Goal: Task Accomplishment & Management: Use online tool/utility

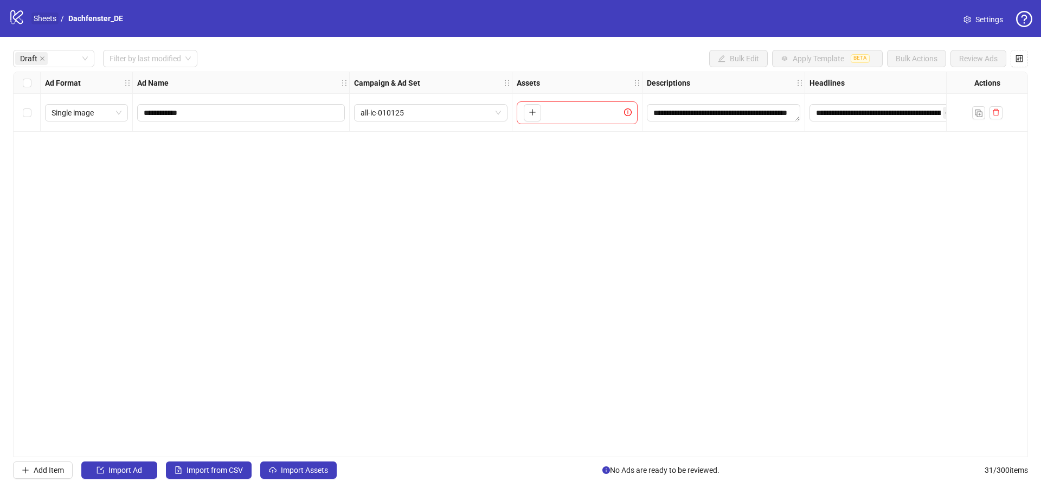
drag, startPoint x: 0, startPoint y: 0, endPoint x: 35, endPoint y: 17, distance: 38.6
click at [35, 17] on link "Sheets" at bounding box center [44, 18] width 27 height 12
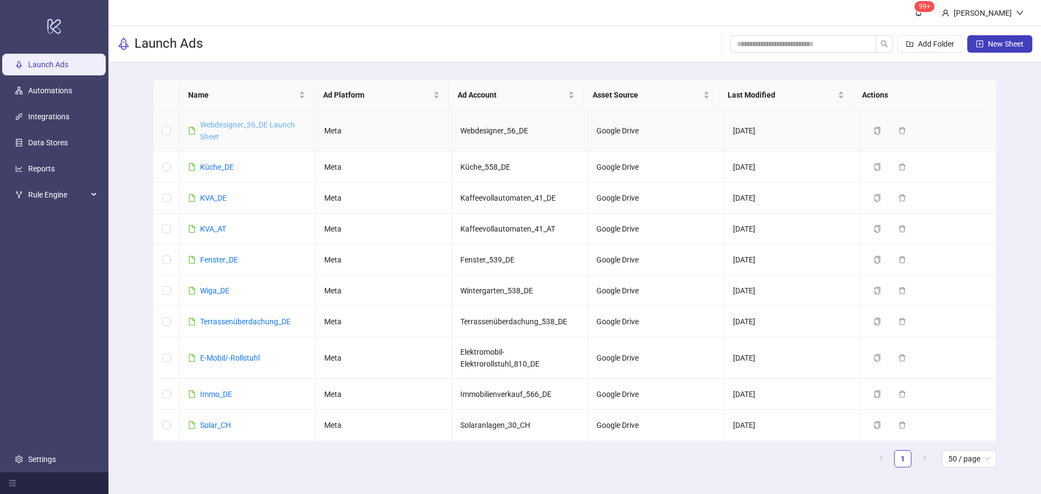
click at [224, 123] on link "Webdesigner_36_DE Launch Sheet" at bounding box center [247, 130] width 95 height 21
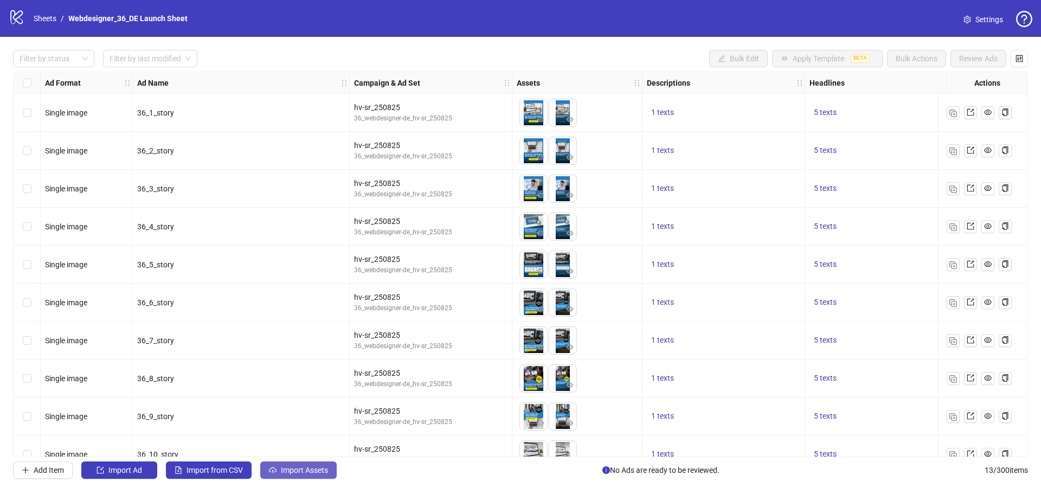
click at [287, 472] on span "Import Assets" at bounding box center [304, 470] width 47 height 9
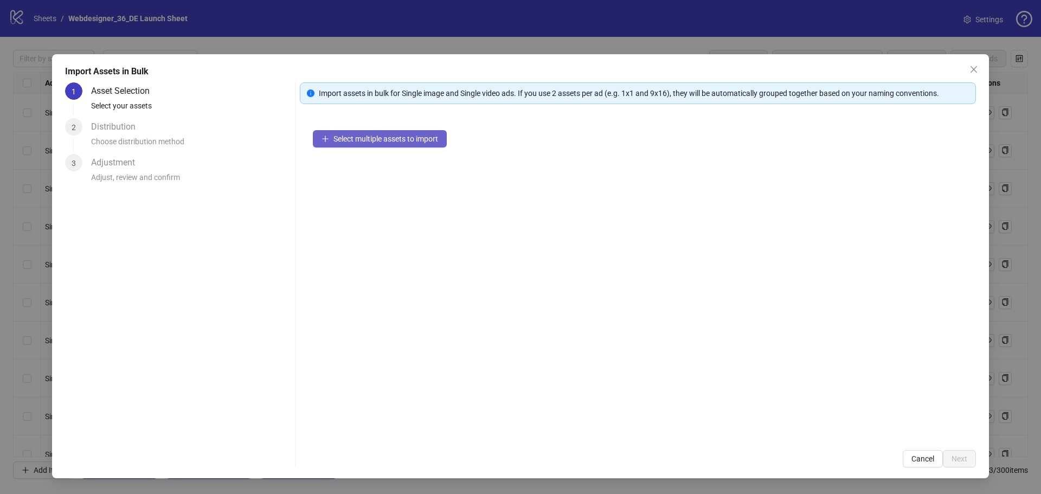
click at [374, 141] on span "Select multiple assets to import" at bounding box center [385, 138] width 105 height 9
click at [400, 140] on span "Select multiple assets to import" at bounding box center [385, 138] width 105 height 9
click at [972, 68] on icon "close" at bounding box center [974, 69] width 7 height 7
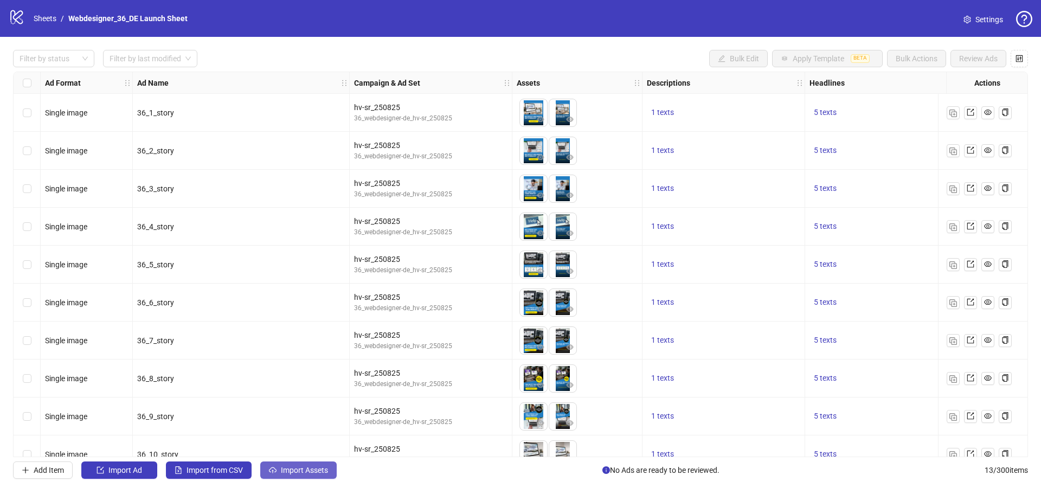
click at [310, 471] on span "Import Assets" at bounding box center [304, 470] width 47 height 9
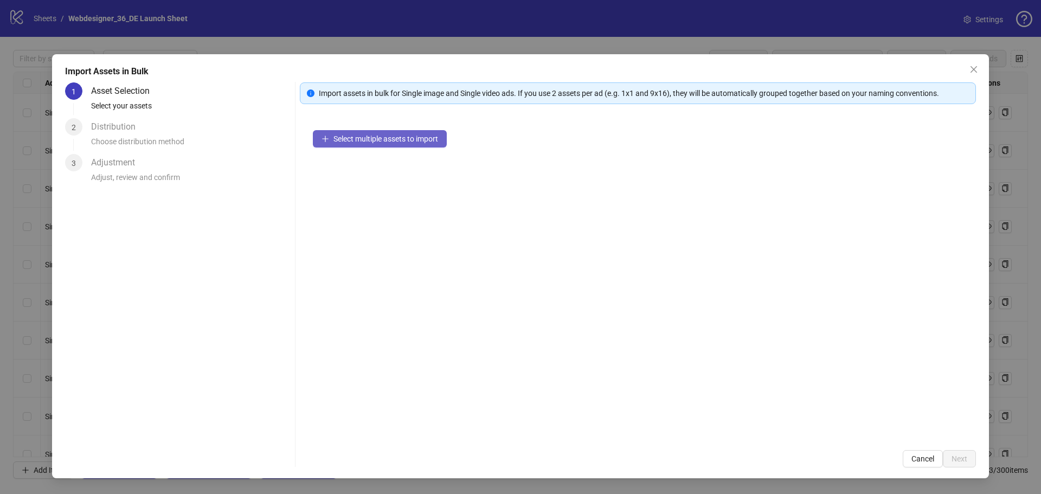
click at [407, 138] on span "Select multiple assets to import" at bounding box center [385, 138] width 105 height 9
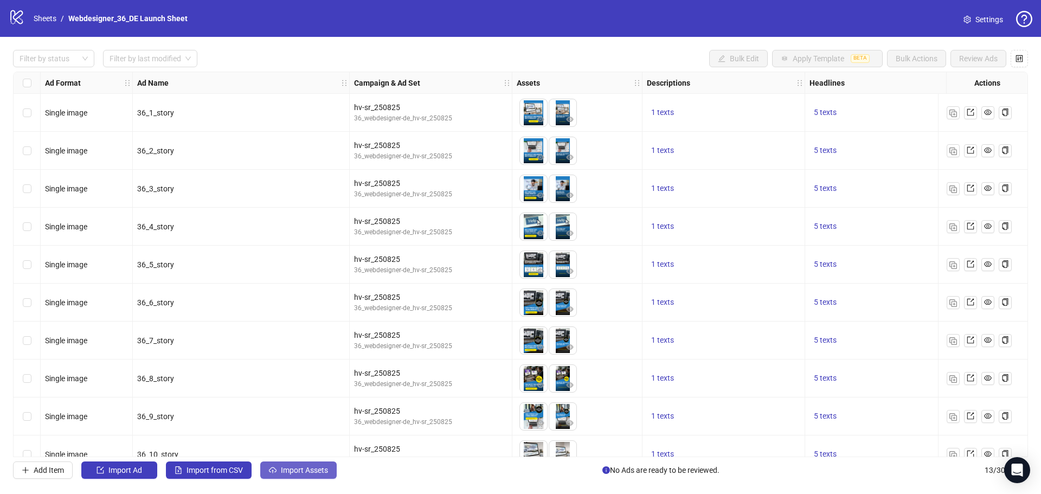
click at [301, 472] on span "Import Assets" at bounding box center [304, 470] width 47 height 9
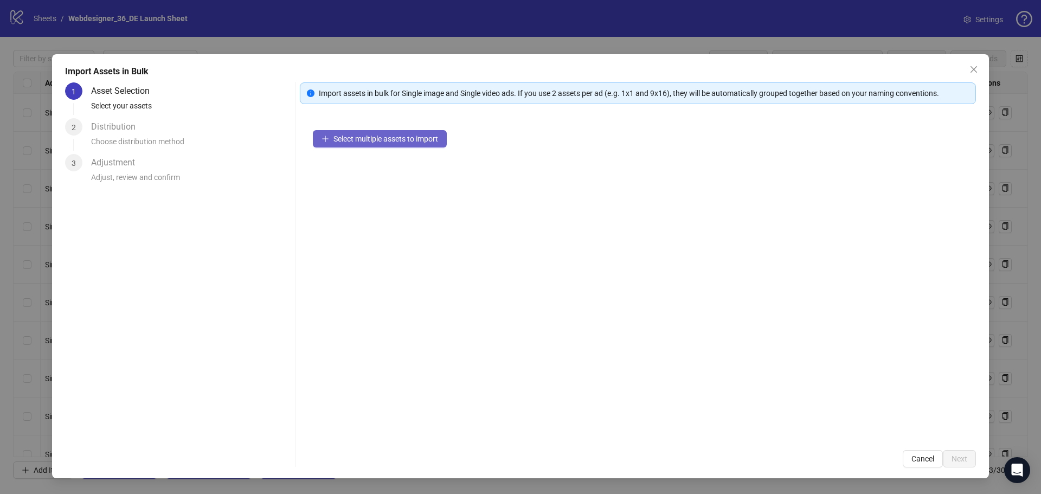
click at [381, 139] on span "Select multiple assets to import" at bounding box center [385, 138] width 105 height 9
click at [979, 71] on span "Close" at bounding box center [973, 69] width 17 height 9
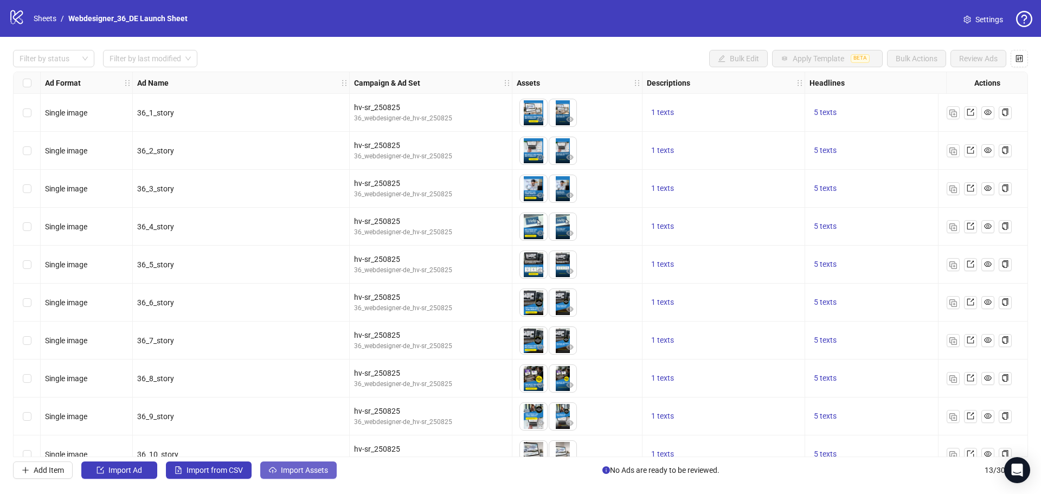
click at [290, 466] on span "Import Assets" at bounding box center [304, 470] width 47 height 9
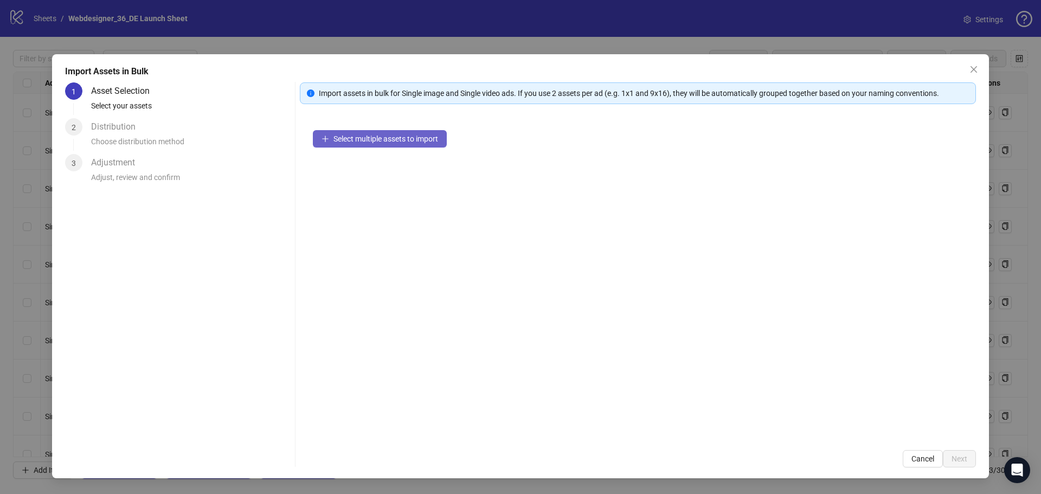
click at [420, 136] on span "Select multiple assets to import" at bounding box center [385, 138] width 105 height 9
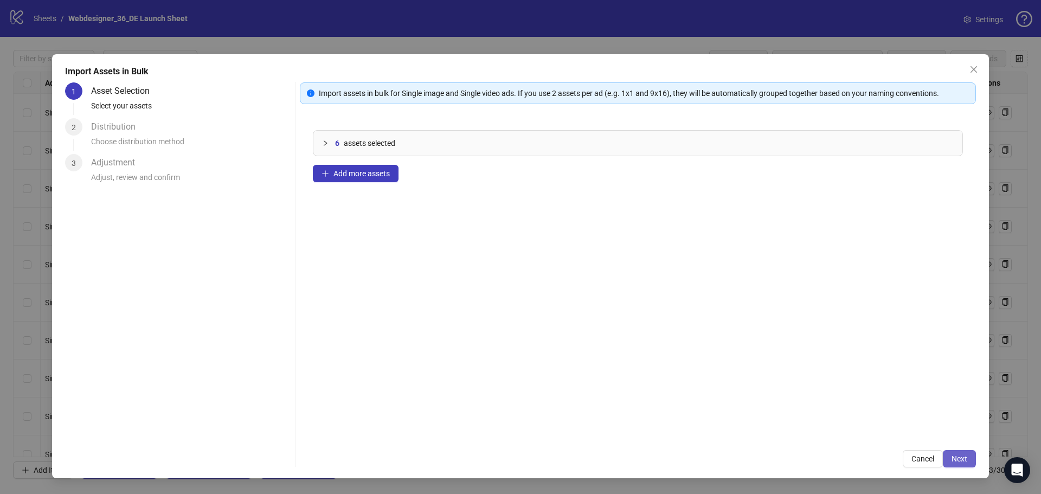
click at [952, 463] on span "Next" at bounding box center [960, 458] width 16 height 9
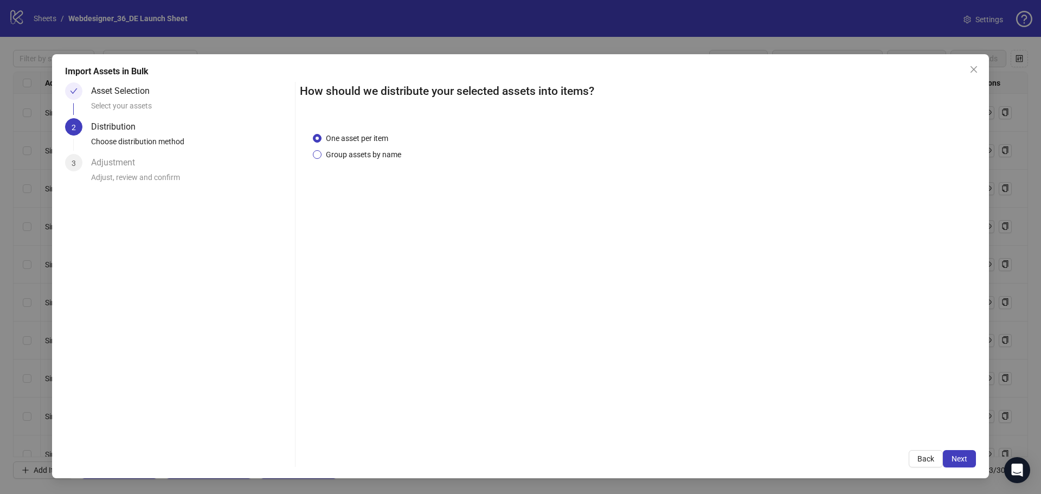
click at [388, 151] on span "Group assets by name" at bounding box center [364, 155] width 84 height 12
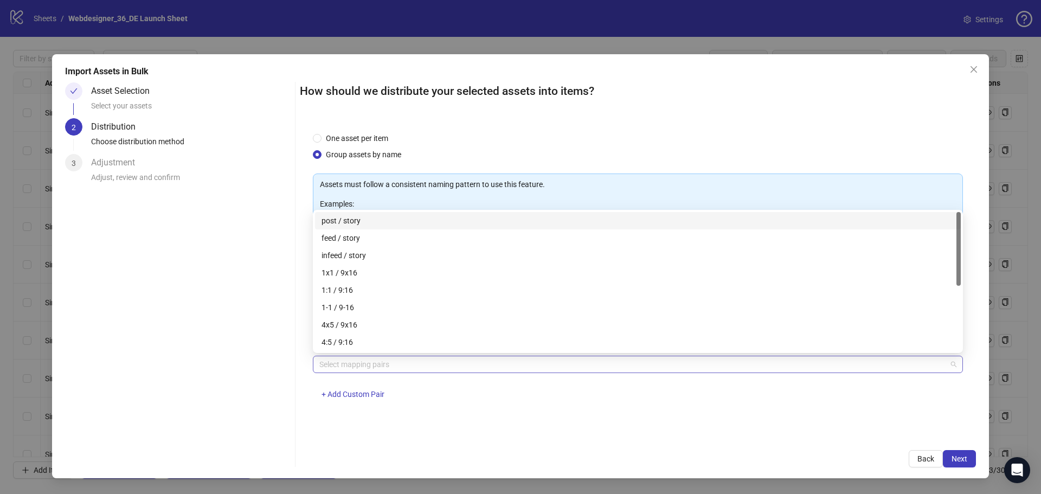
drag, startPoint x: 389, startPoint y: 365, endPoint x: 384, endPoint y: 369, distance: 6.6
click at [388, 367] on div at bounding box center [632, 364] width 634 height 15
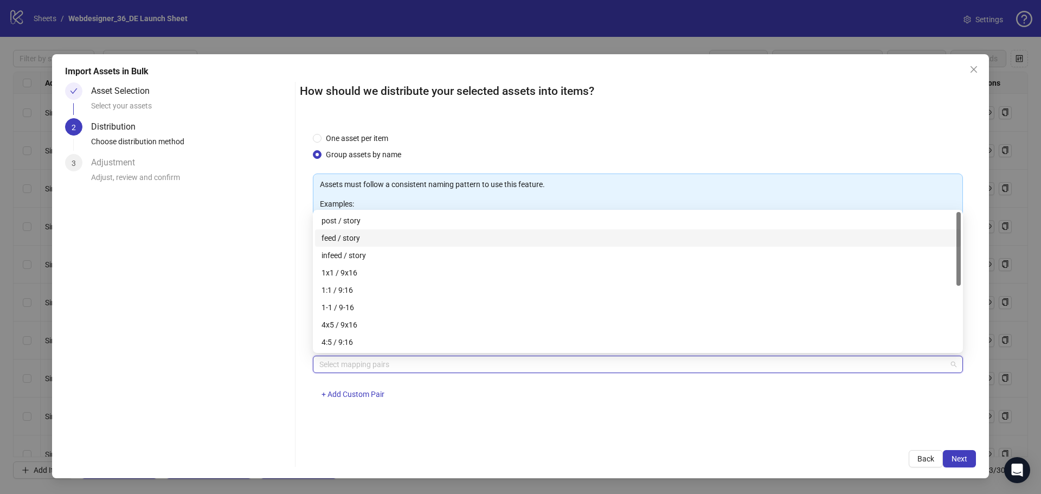
click at [354, 241] on div "feed / story" at bounding box center [638, 238] width 633 height 12
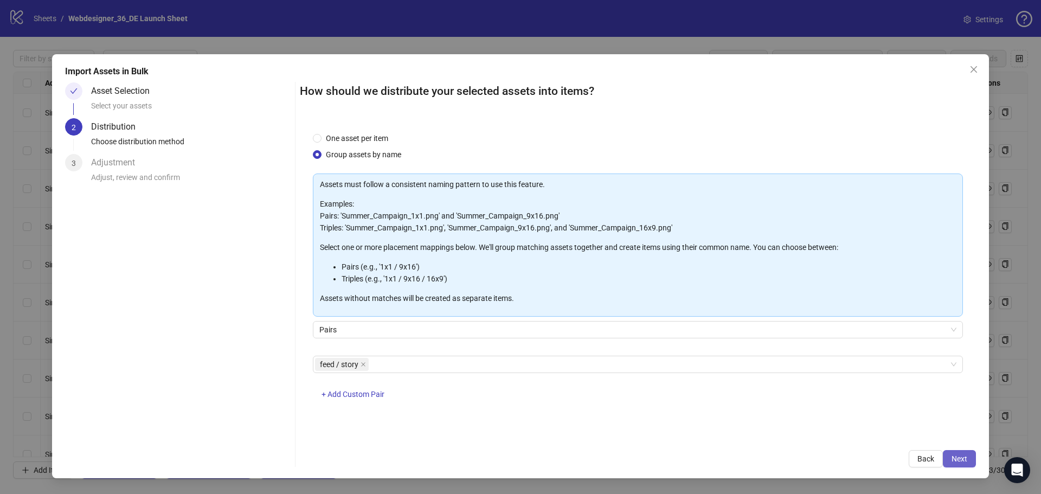
click at [958, 458] on span "Next" at bounding box center [960, 458] width 16 height 9
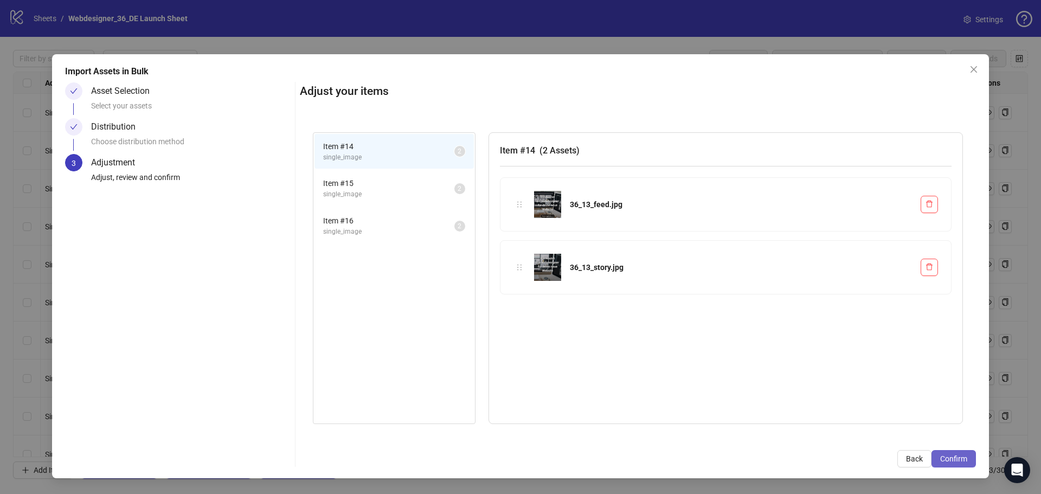
click at [971, 458] on button "Confirm" at bounding box center [954, 458] width 44 height 17
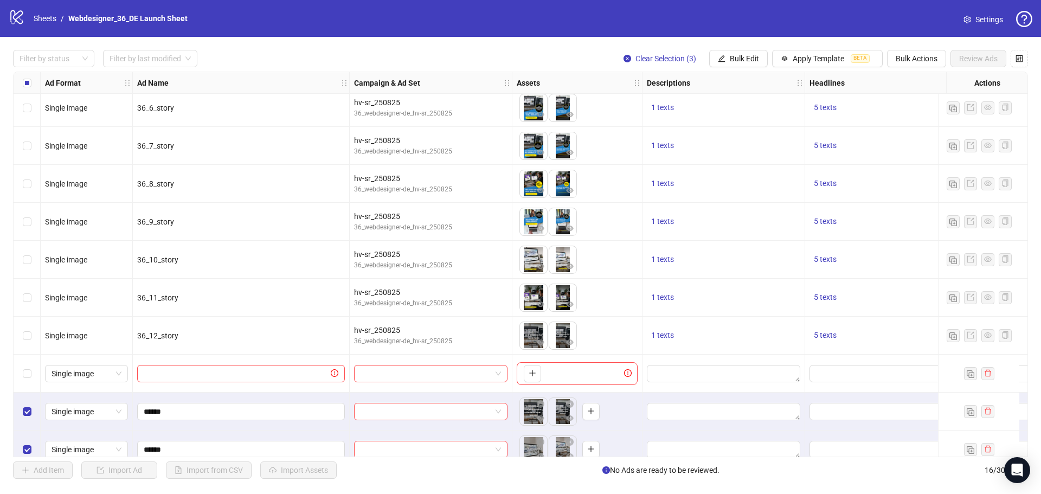
scroll to position [249, 0]
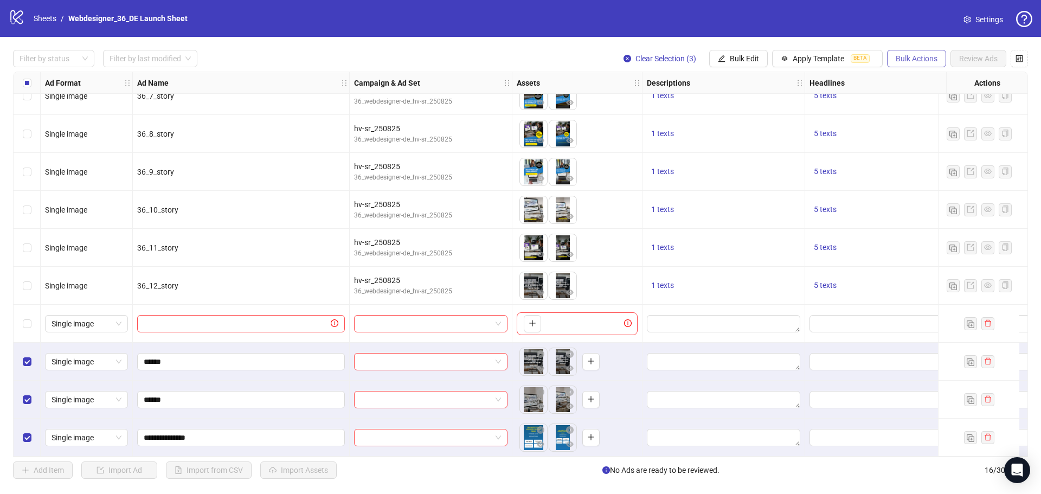
click at [934, 62] on span "Bulk Actions" at bounding box center [917, 58] width 42 height 9
click at [747, 67] on button "Bulk Edit" at bounding box center [738, 58] width 59 height 17
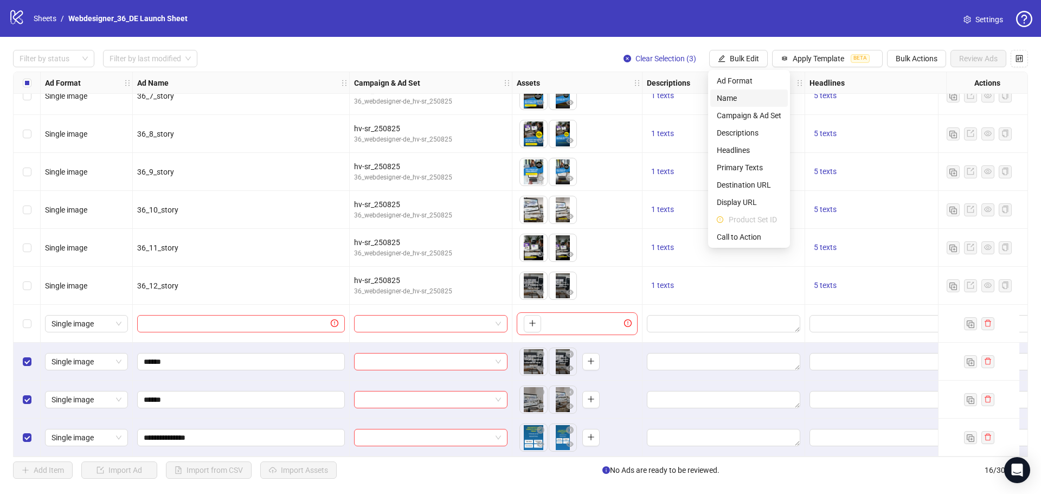
click at [749, 95] on span "Name" at bounding box center [749, 98] width 65 height 12
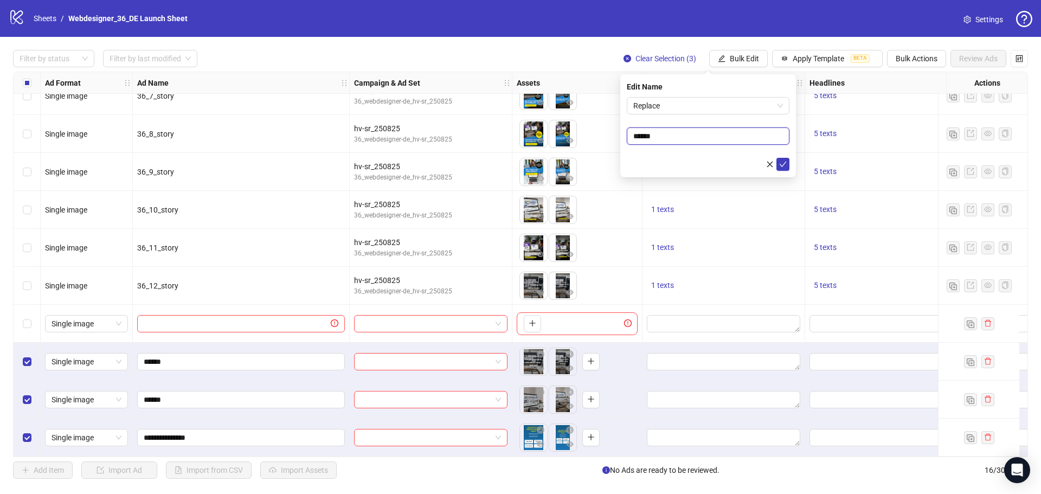
click at [697, 138] on input "******" at bounding box center [708, 135] width 163 height 17
click at [679, 105] on span "Replace" at bounding box center [708, 106] width 150 height 16
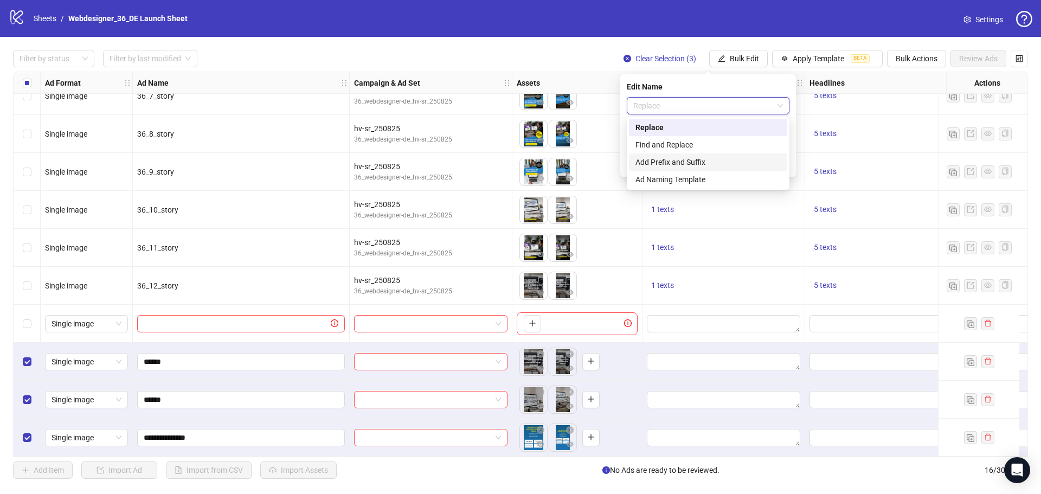
click at [688, 163] on div "Add Prefix and Suffix" at bounding box center [707, 162] width 145 height 12
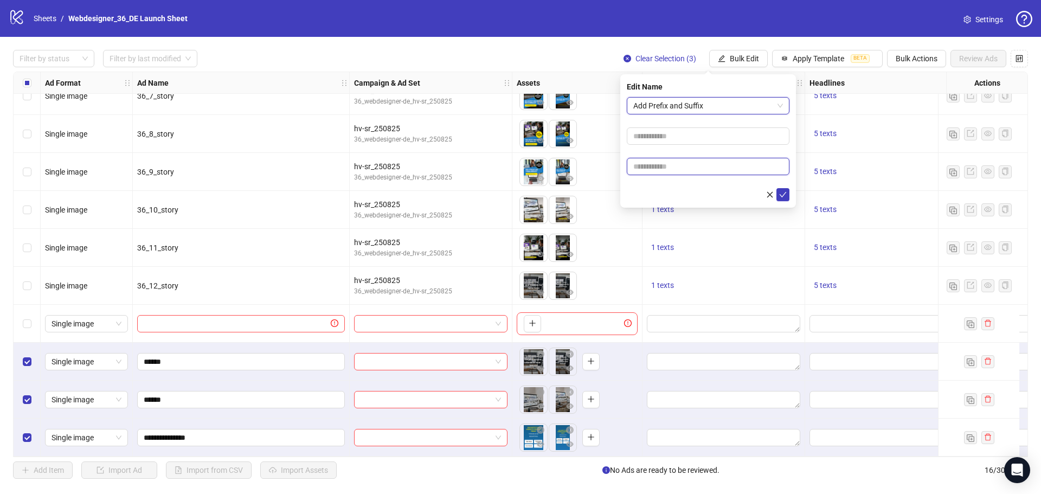
click at [678, 166] on input "text" at bounding box center [708, 166] width 163 height 17
drag, startPoint x: 785, startPoint y: 197, endPoint x: 685, endPoint y: 165, distance: 105.5
click at [685, 165] on form "Add Prefix and Suffix" at bounding box center [708, 149] width 163 height 104
click at [684, 165] on input "text" at bounding box center [708, 166] width 163 height 17
type input "*****"
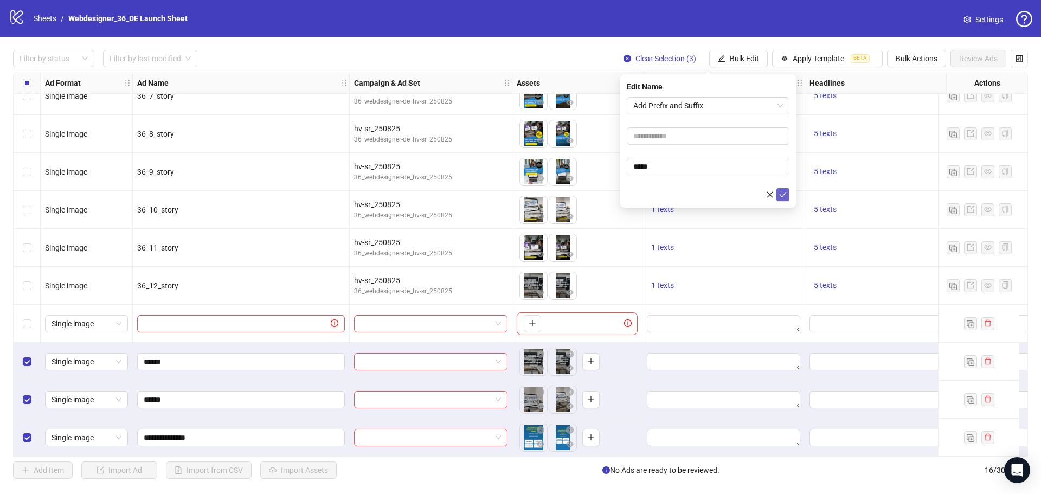
click at [783, 195] on icon "check" at bounding box center [783, 195] width 8 height 8
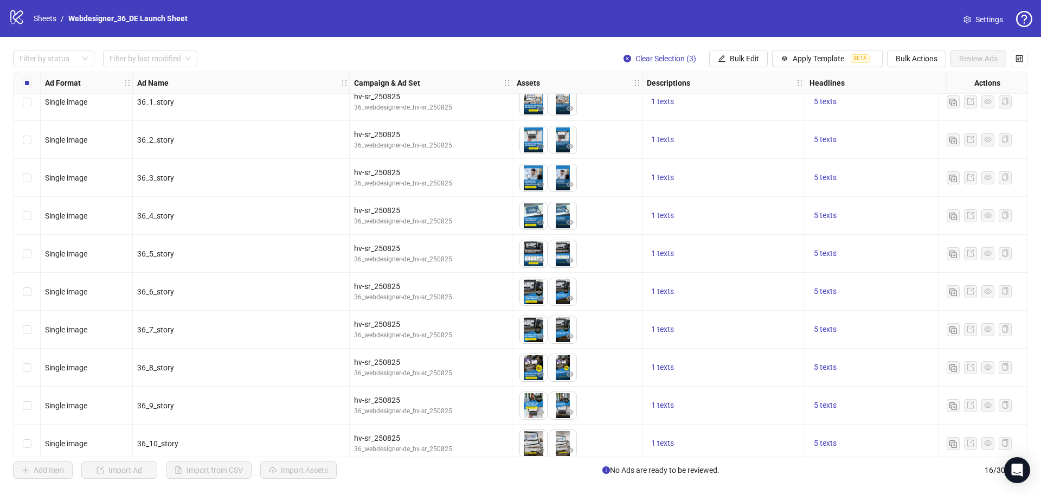
scroll to position [0, 0]
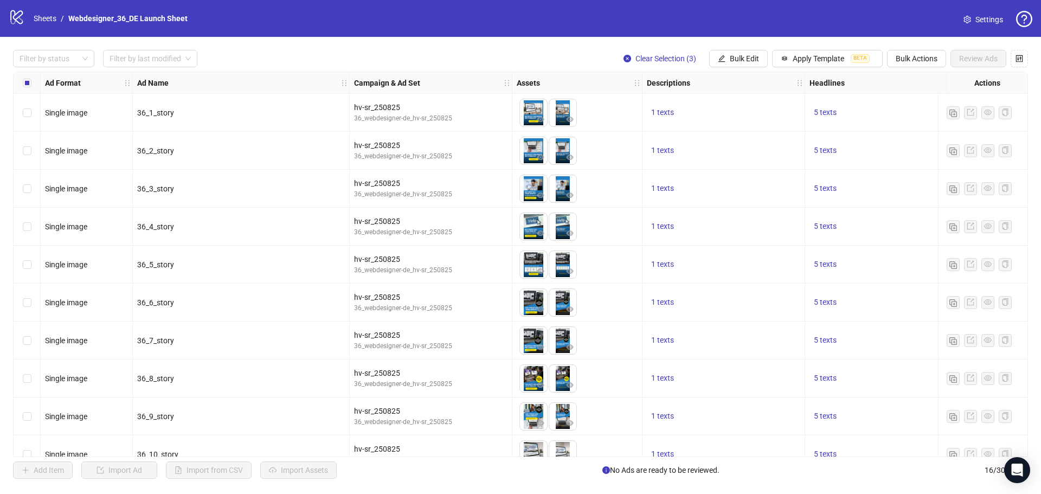
click at [269, 62] on div "Filter by status Filter by last modified Clear Selection (3) Bulk Edit Apply Te…" at bounding box center [520, 58] width 1015 height 17
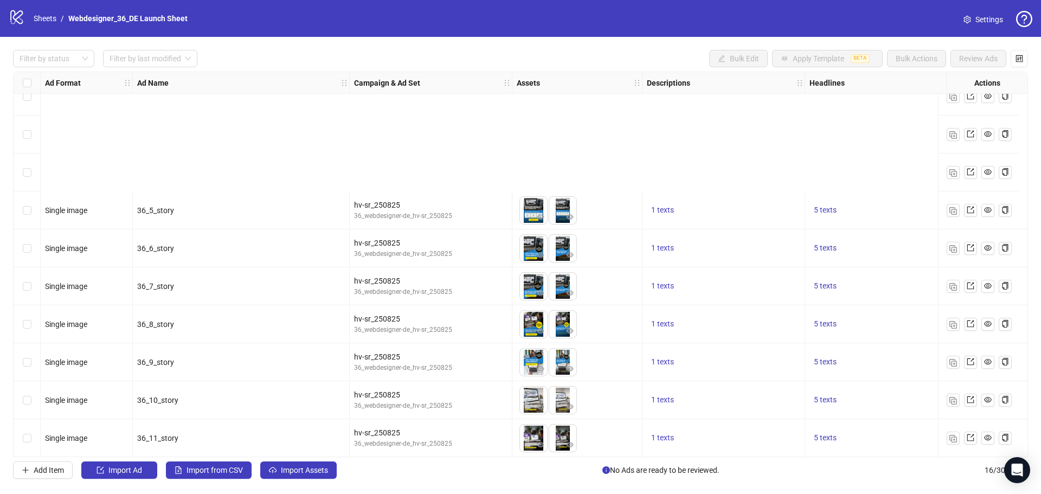
scroll to position [249, 0]
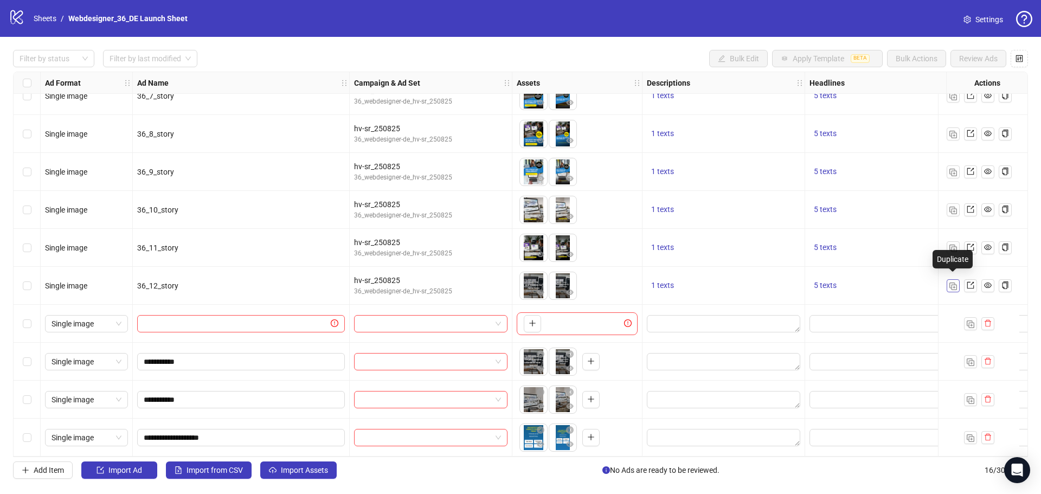
click at [956, 284] on img "button" at bounding box center [953, 286] width 8 height 8
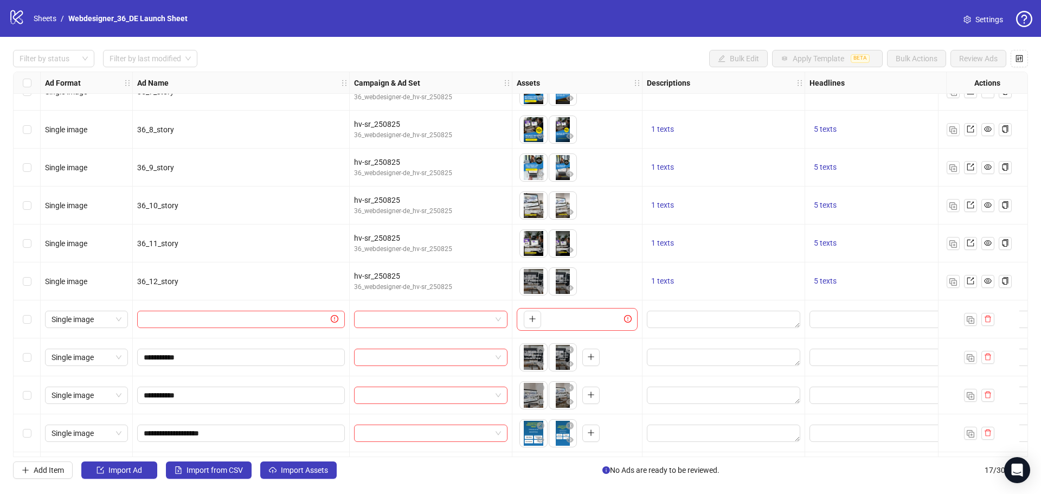
scroll to position [287, 0]
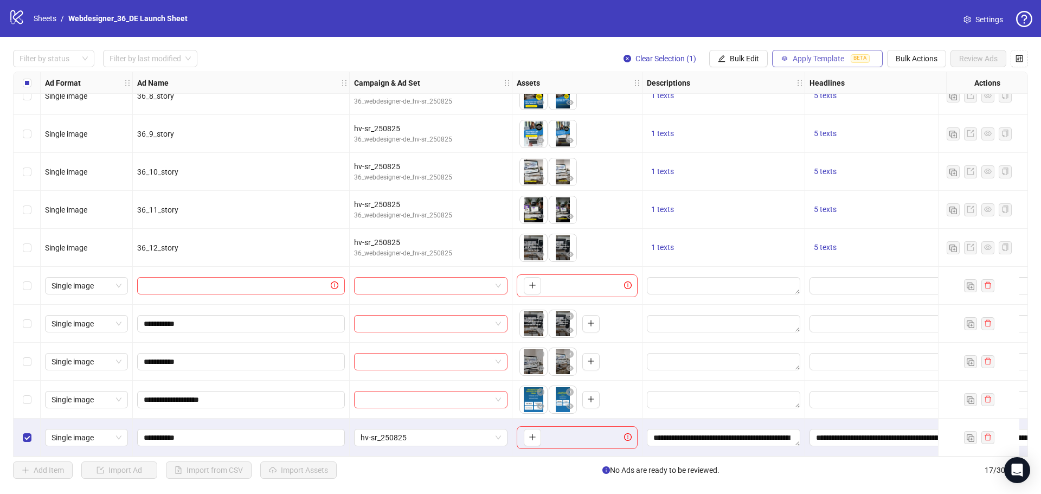
click at [813, 62] on span "Apply Template" at bounding box center [819, 58] width 52 height 9
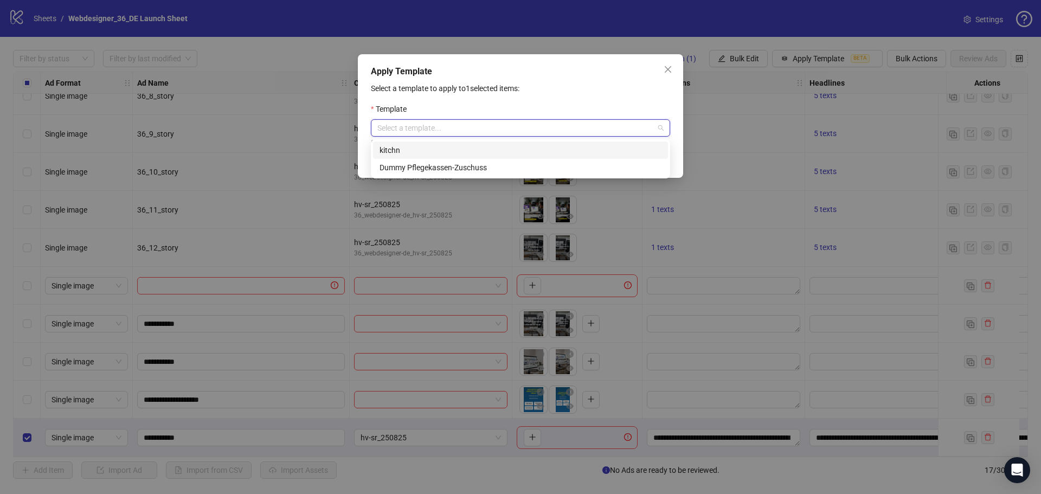
click at [545, 125] on input "search" at bounding box center [515, 128] width 277 height 16
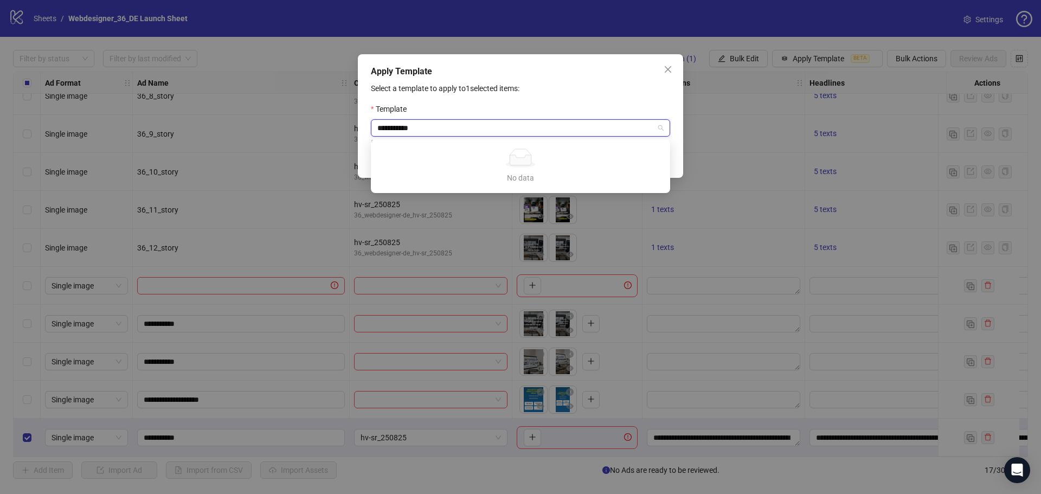
type input "**********"
click at [592, 100] on div "Select a template to apply to 1 selected items: Template Select a template... S…" at bounding box center [520, 124] width 299 height 85
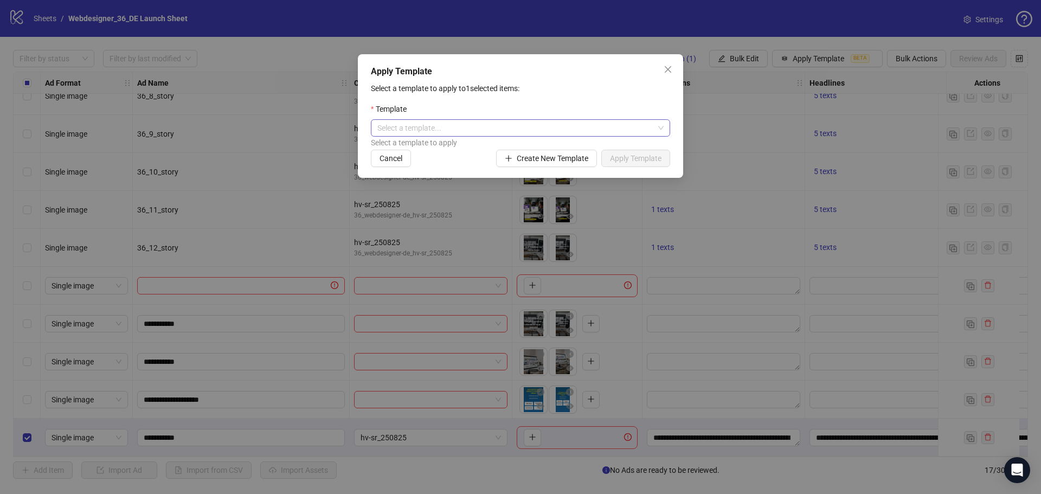
click at [520, 124] on input "search" at bounding box center [515, 128] width 277 height 16
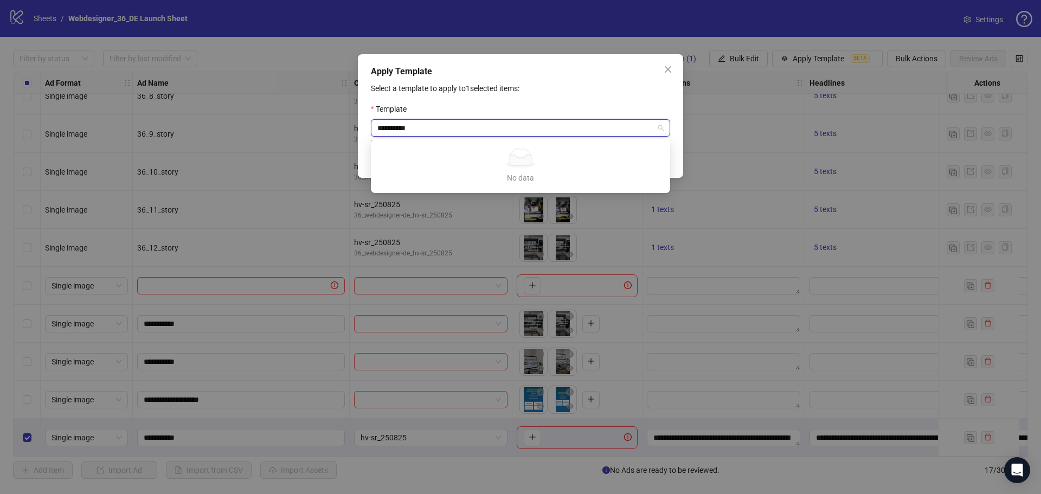
type input "**********"
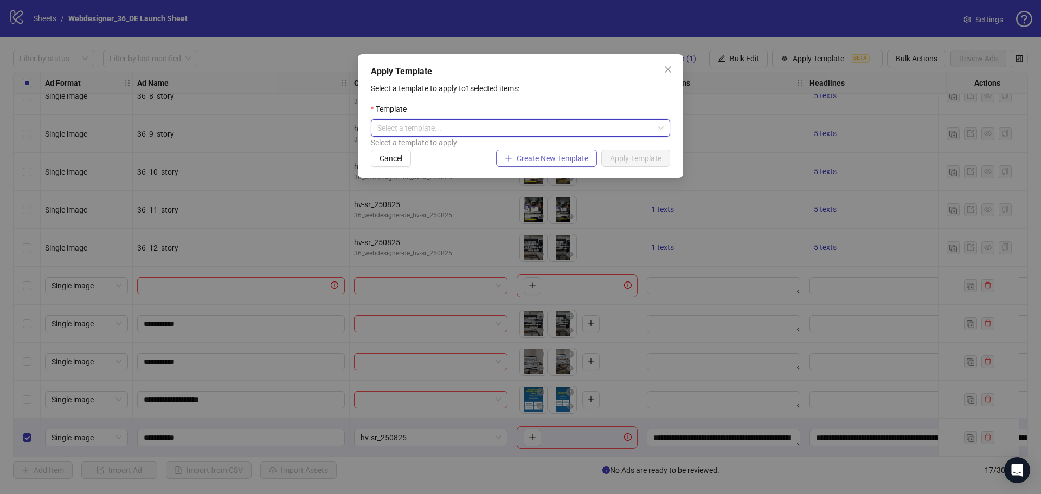
click at [545, 155] on span "Create New Template" at bounding box center [553, 158] width 72 height 9
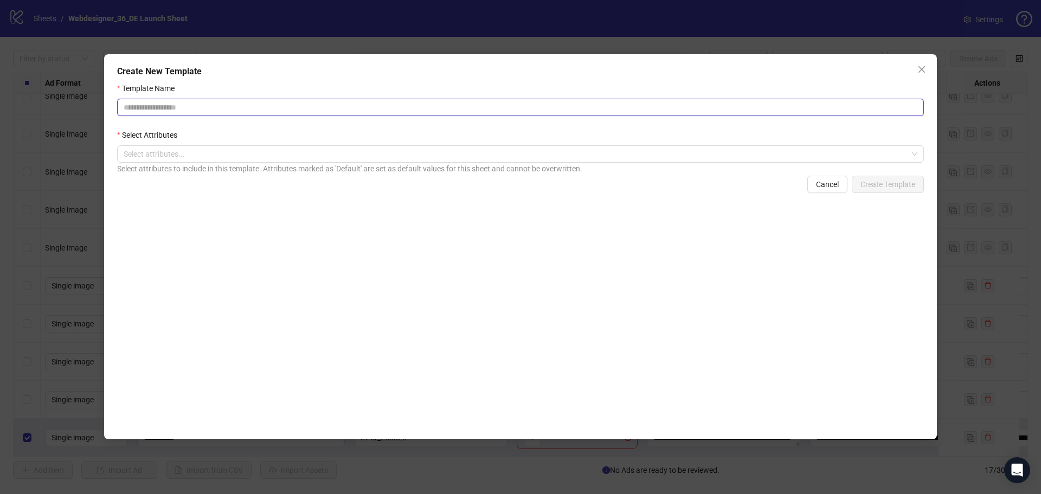
click at [396, 105] on input "Template Name" at bounding box center [520, 107] width 807 height 17
click at [466, 153] on div at bounding box center [514, 153] width 791 height 15
type input "**********"
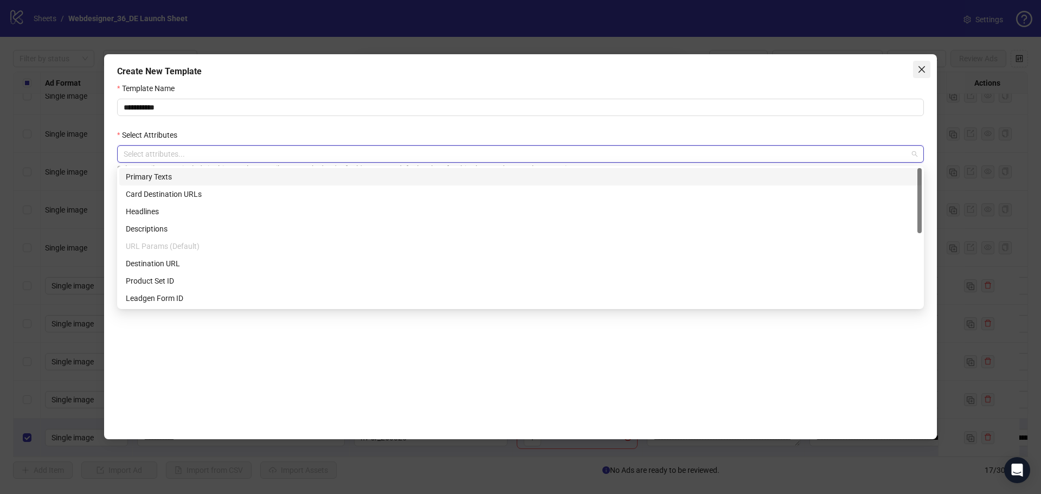
click at [924, 67] on icon "close" at bounding box center [922, 69] width 7 height 7
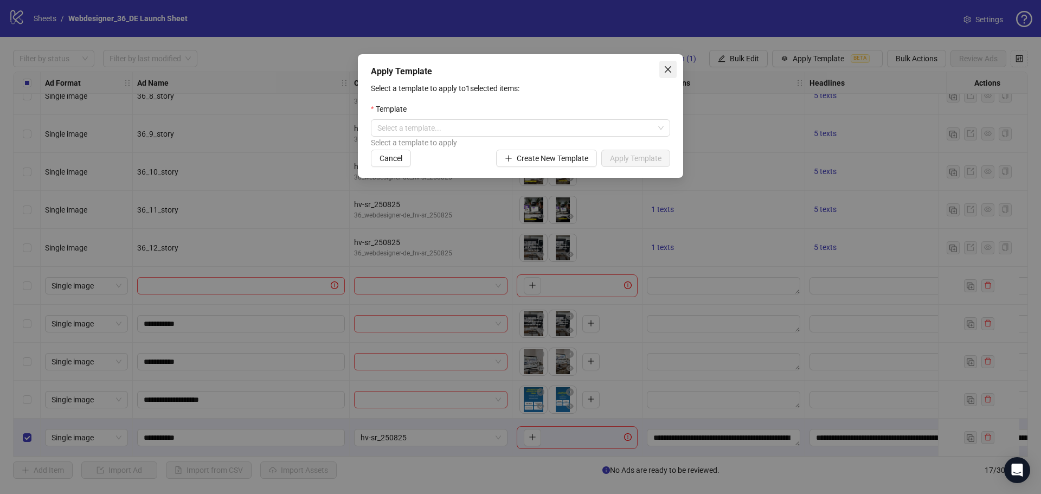
click at [661, 69] on span "Close" at bounding box center [667, 69] width 17 height 9
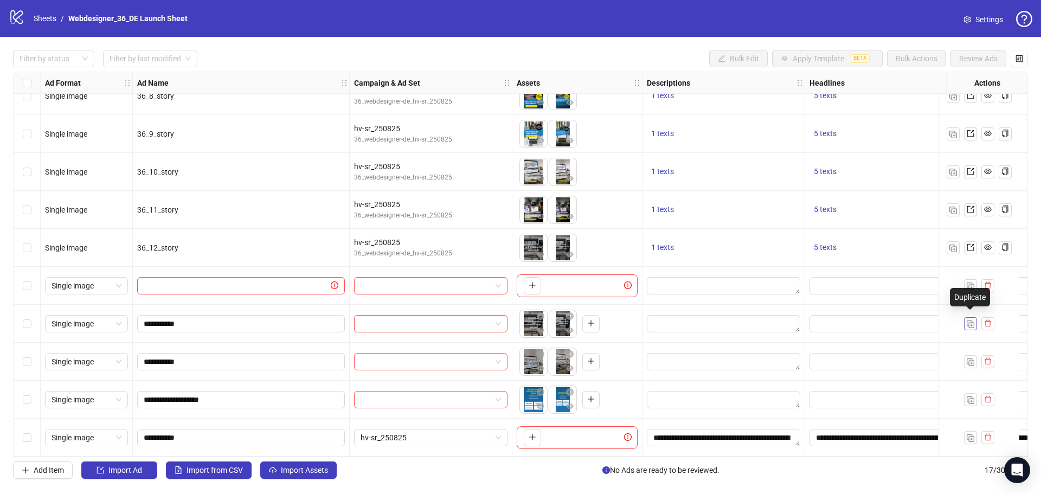
click at [971, 323] on img "button" at bounding box center [971, 324] width 8 height 8
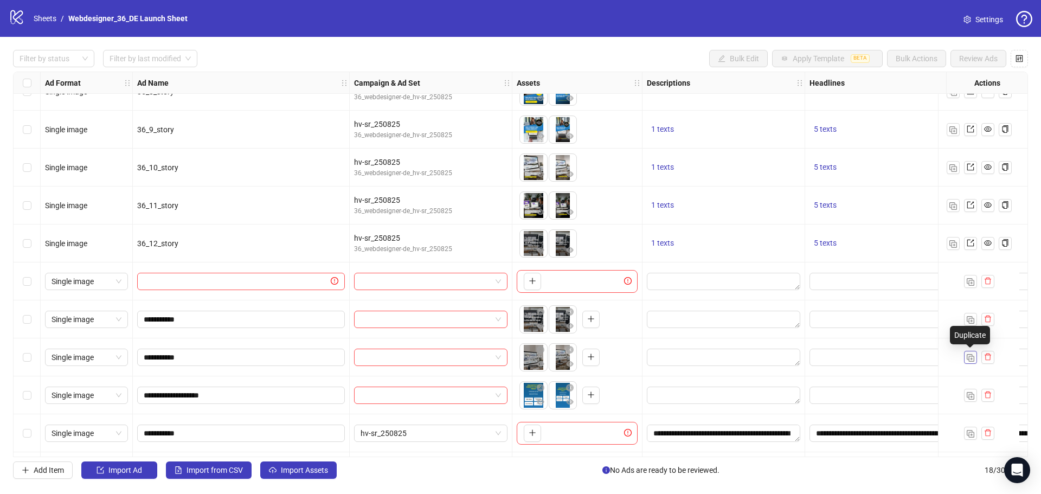
click at [973, 356] on img "button" at bounding box center [971, 358] width 8 height 8
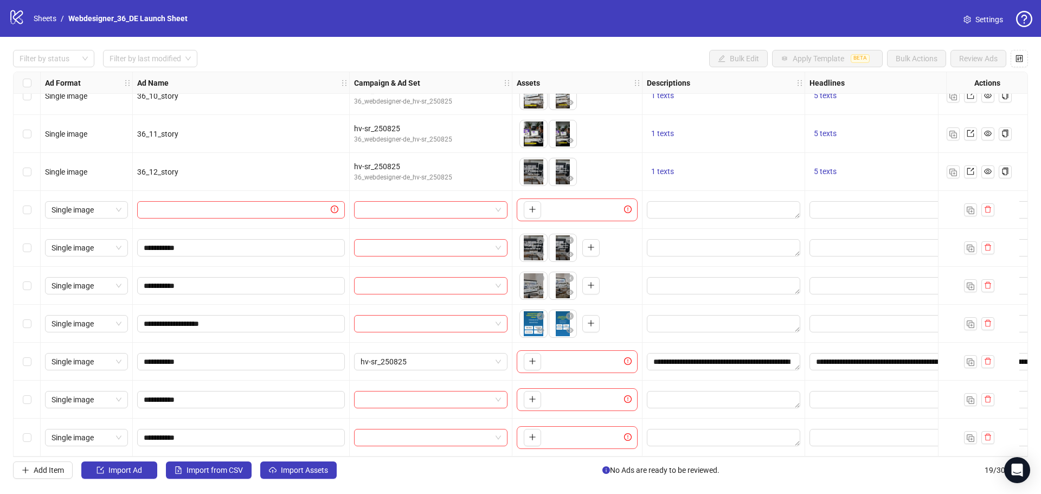
scroll to position [363, 0]
click at [984, 395] on icon "delete" at bounding box center [988, 399] width 8 height 8
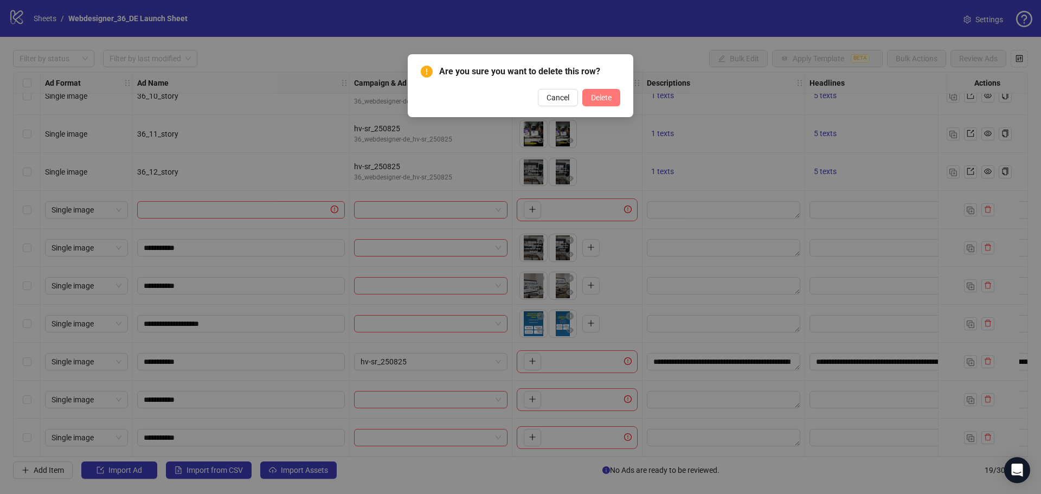
click at [598, 104] on button "Delete" at bounding box center [601, 97] width 38 height 17
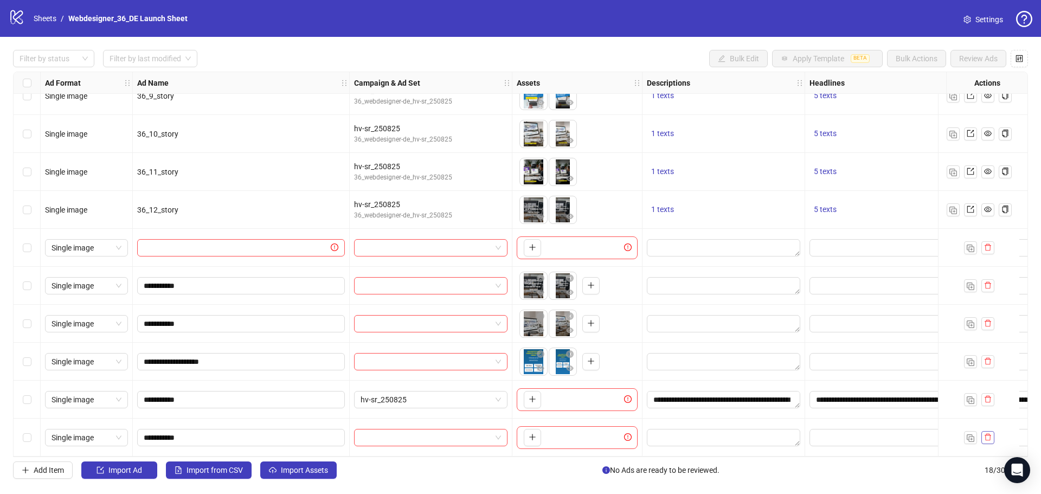
click at [988, 435] on icon "delete" at bounding box center [988, 437] width 8 height 8
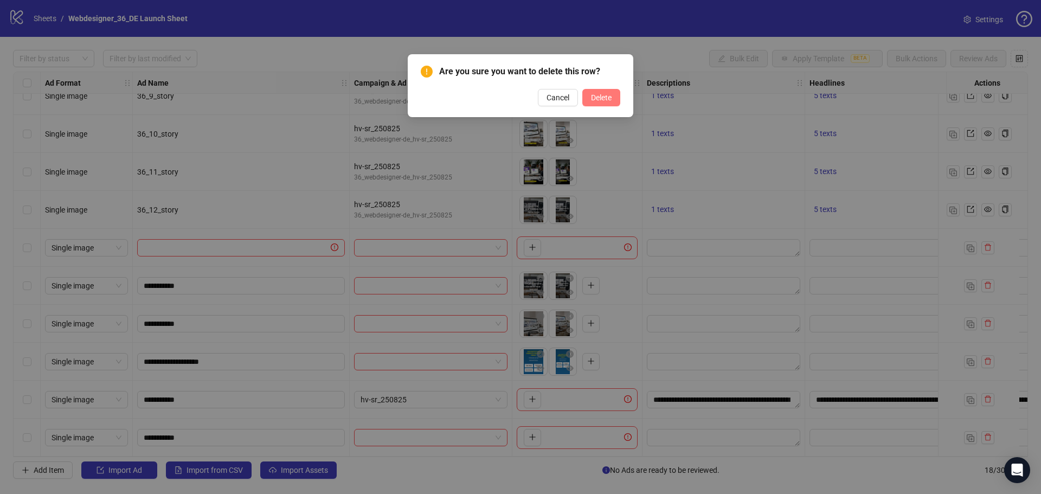
click at [604, 95] on span "Delete" at bounding box center [601, 97] width 21 height 9
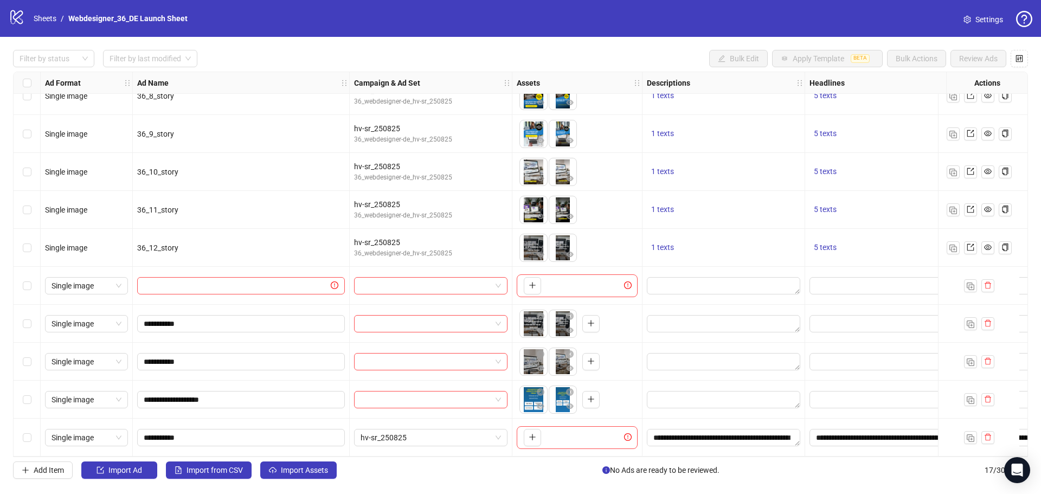
click at [23, 319] on div "Select row 14" at bounding box center [27, 324] width 27 height 38
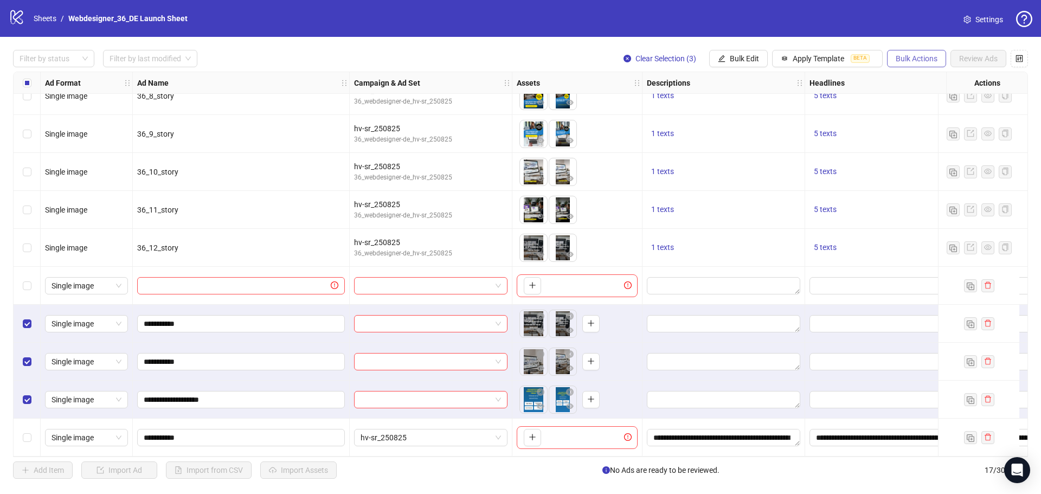
click at [915, 62] on span "Bulk Actions" at bounding box center [917, 58] width 42 height 9
click at [938, 113] on span "Duplicate with assets" at bounding box center [932, 116] width 74 height 12
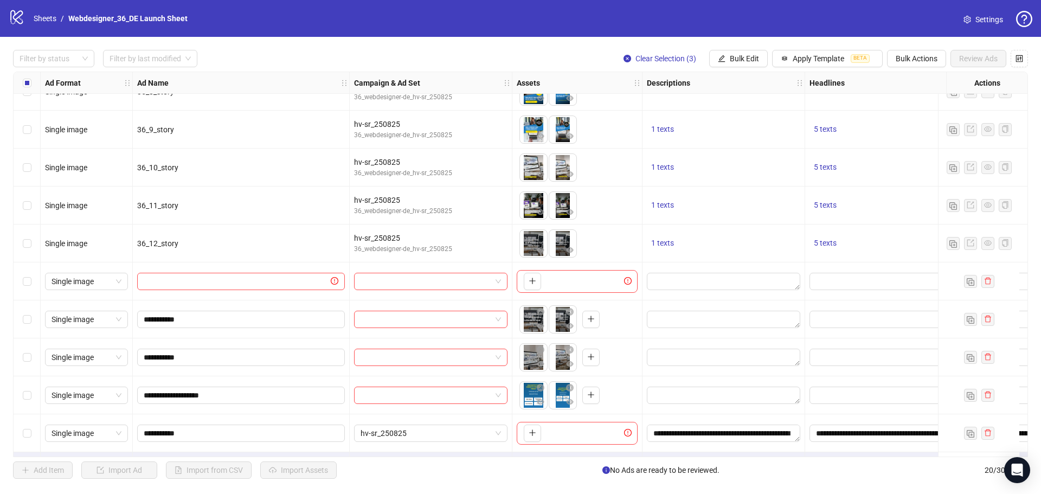
scroll to position [401, 0]
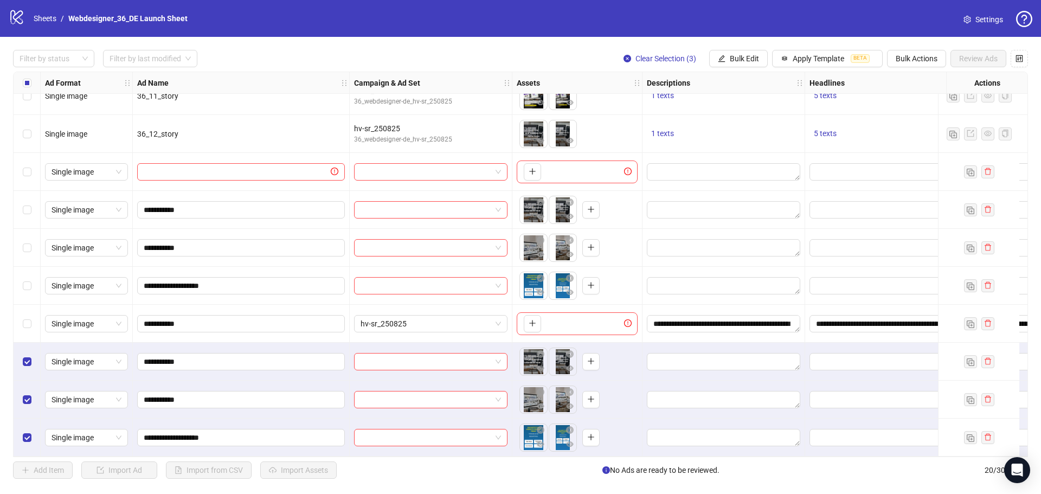
click at [32, 168] on div "Select row 13" at bounding box center [27, 172] width 27 height 38
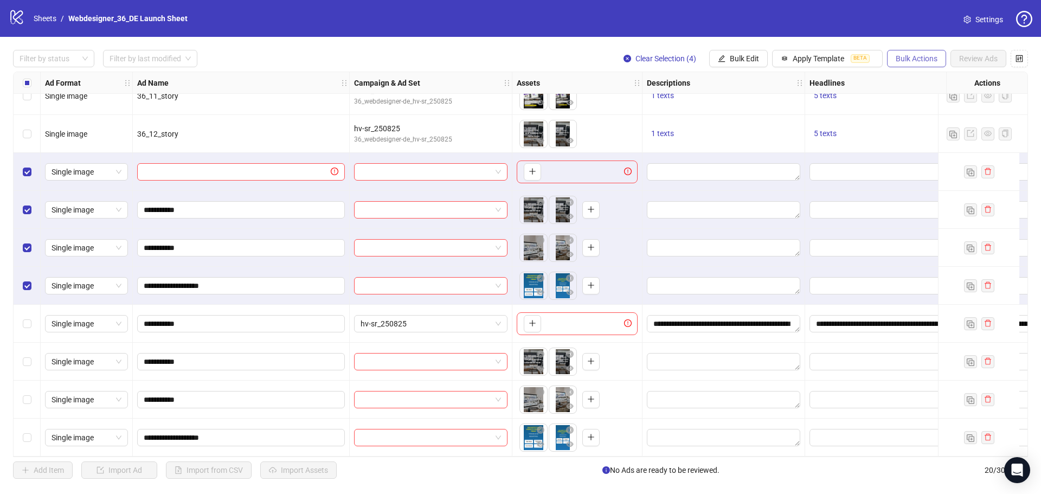
click at [921, 63] on span "Bulk Actions" at bounding box center [917, 58] width 42 height 9
click at [927, 83] on span "Delete" at bounding box center [932, 81] width 74 height 12
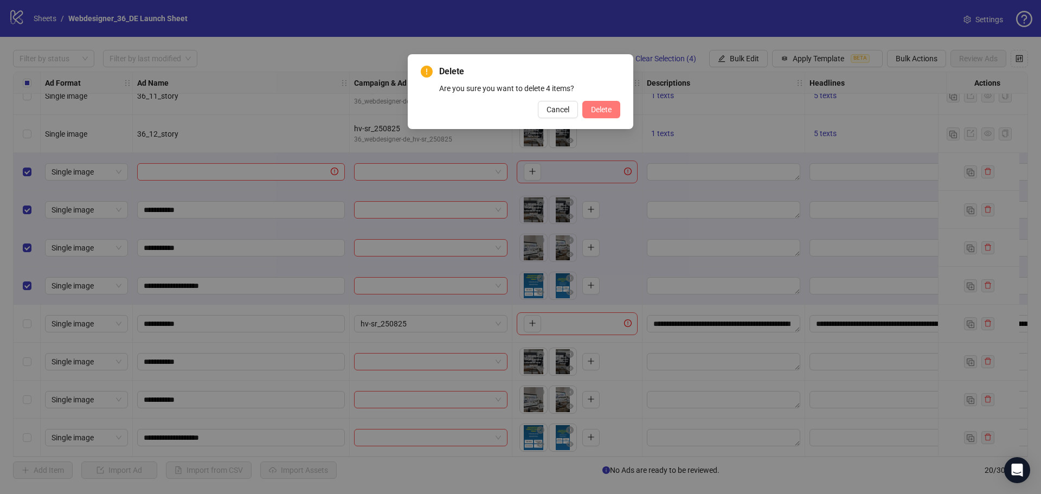
click at [612, 112] on button "Delete" at bounding box center [601, 109] width 38 height 17
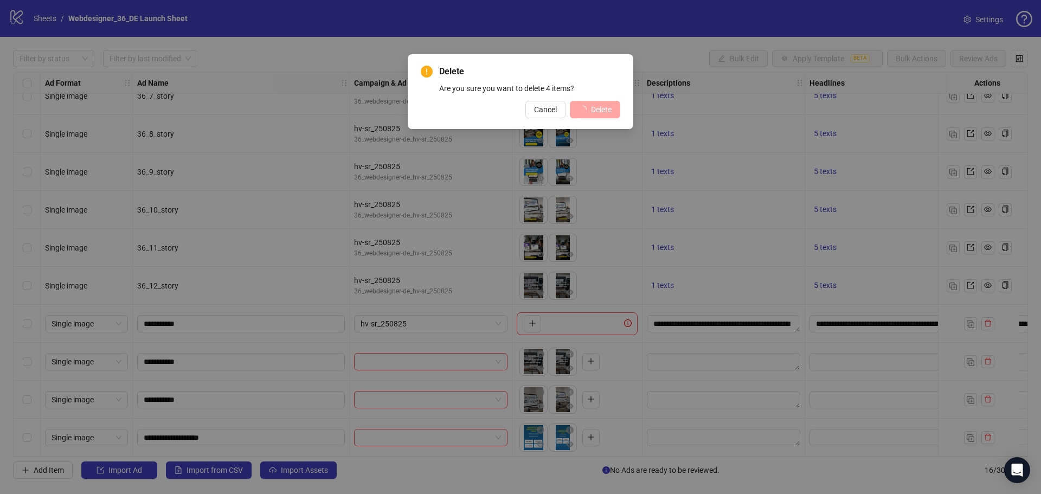
scroll to position [249, 0]
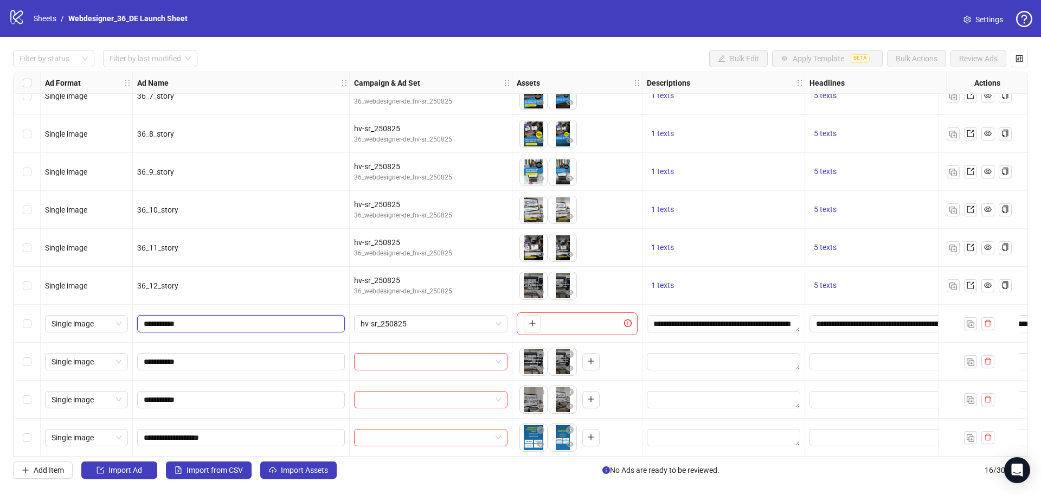
click at [172, 320] on input "**********" at bounding box center [240, 324] width 192 height 12
type input "*****"
click at [27, 364] on div "Select row 14" at bounding box center [27, 362] width 27 height 38
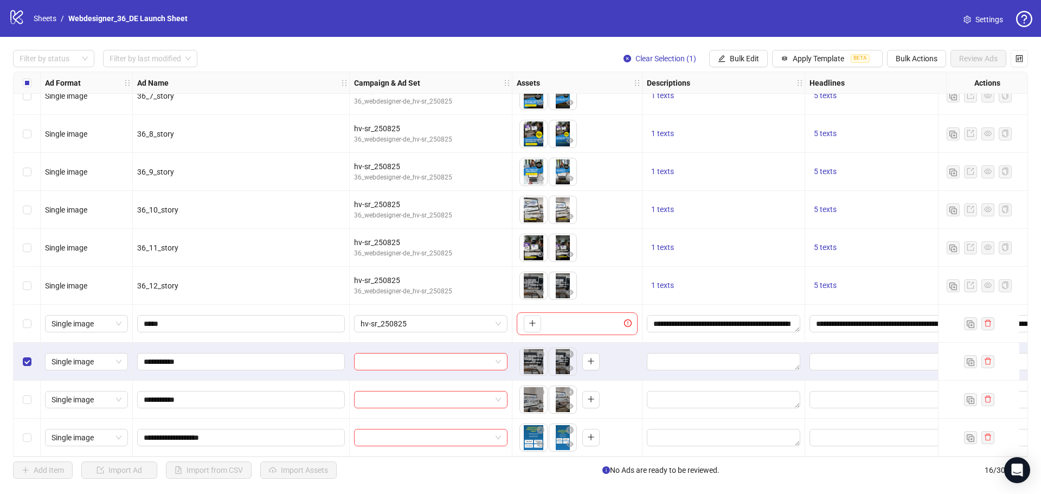
click at [34, 312] on div "Select row 13" at bounding box center [27, 324] width 27 height 38
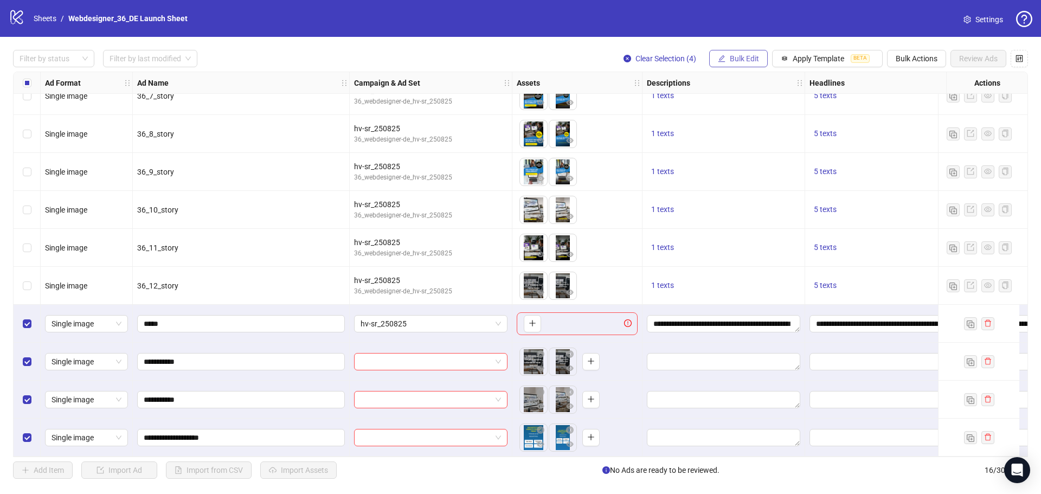
click at [754, 63] on span "Bulk Edit" at bounding box center [744, 58] width 29 height 9
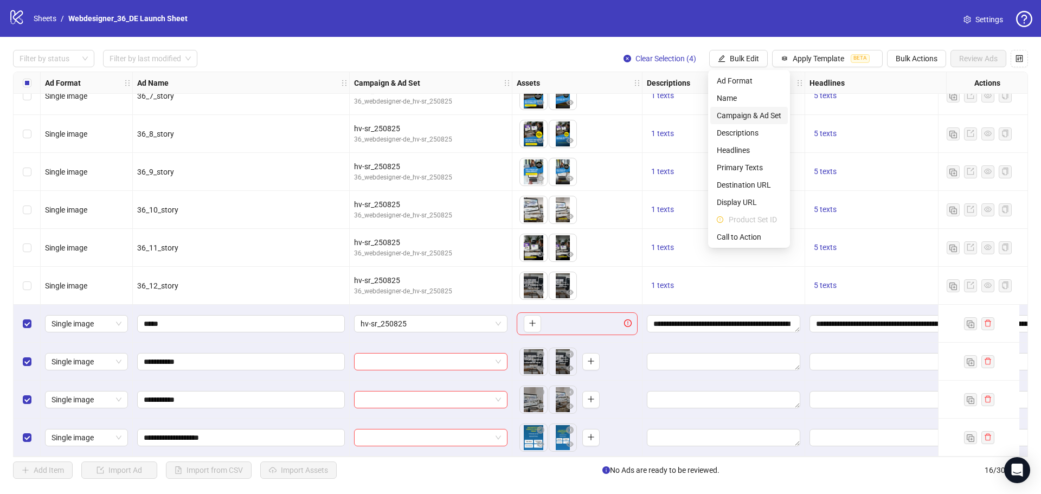
click at [769, 110] on span "Campaign & Ad Set" at bounding box center [749, 116] width 65 height 12
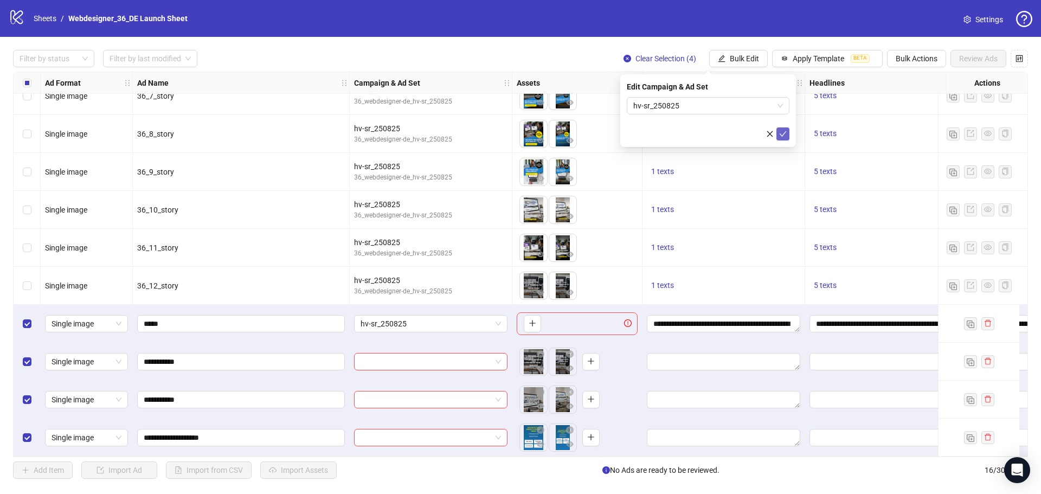
click at [785, 133] on icon "check" at bounding box center [783, 134] width 8 height 8
click at [749, 61] on span "Bulk Edit" at bounding box center [744, 58] width 29 height 9
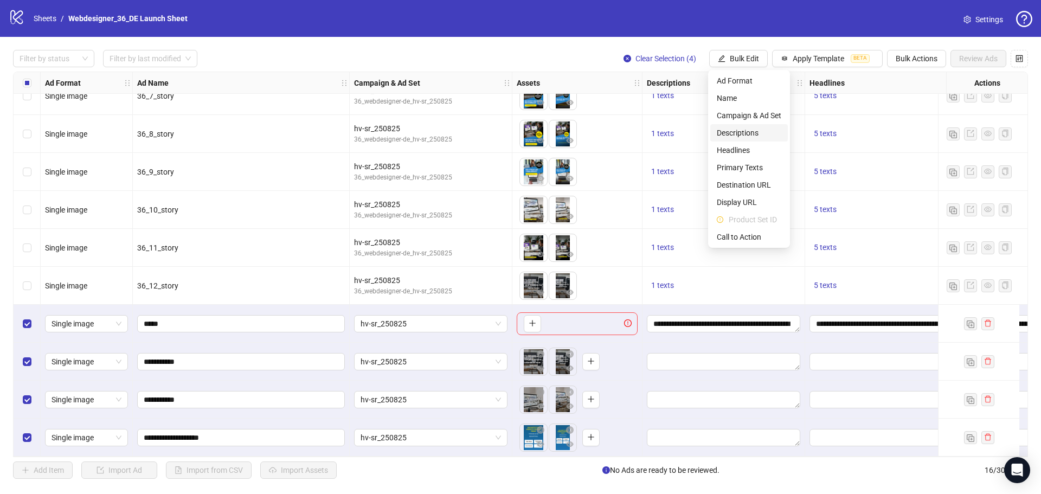
click at [759, 136] on span "Descriptions" at bounding box center [749, 133] width 65 height 12
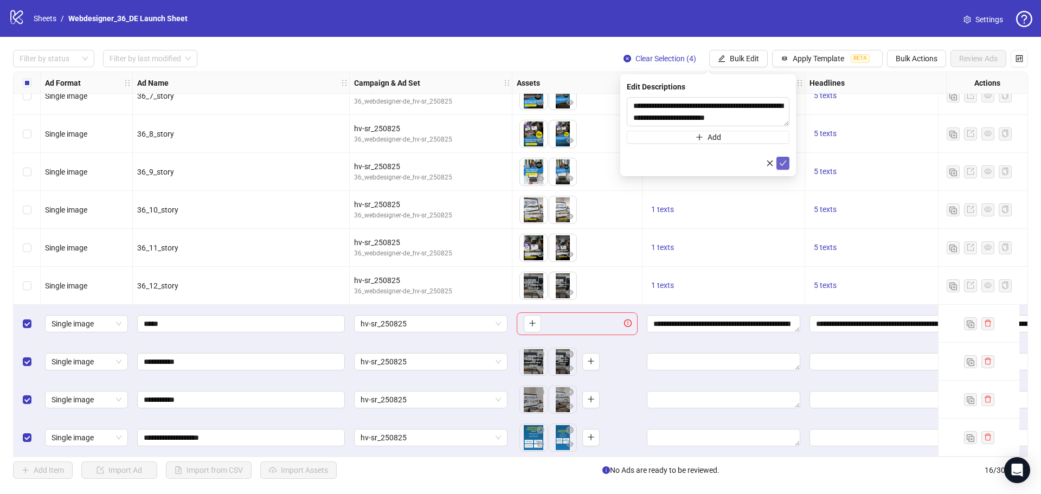
click at [786, 164] on icon "check" at bounding box center [783, 163] width 8 height 8
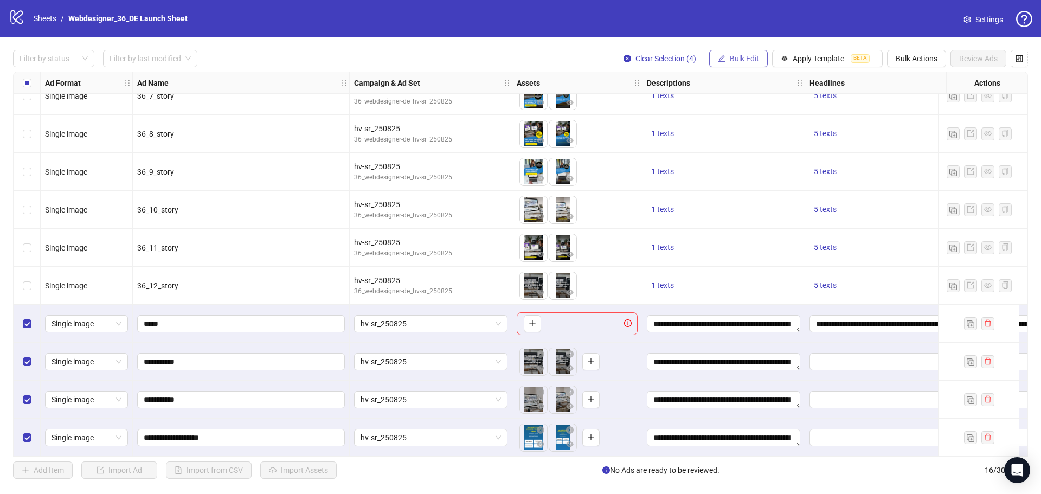
click at [744, 62] on span "Bulk Edit" at bounding box center [744, 58] width 29 height 9
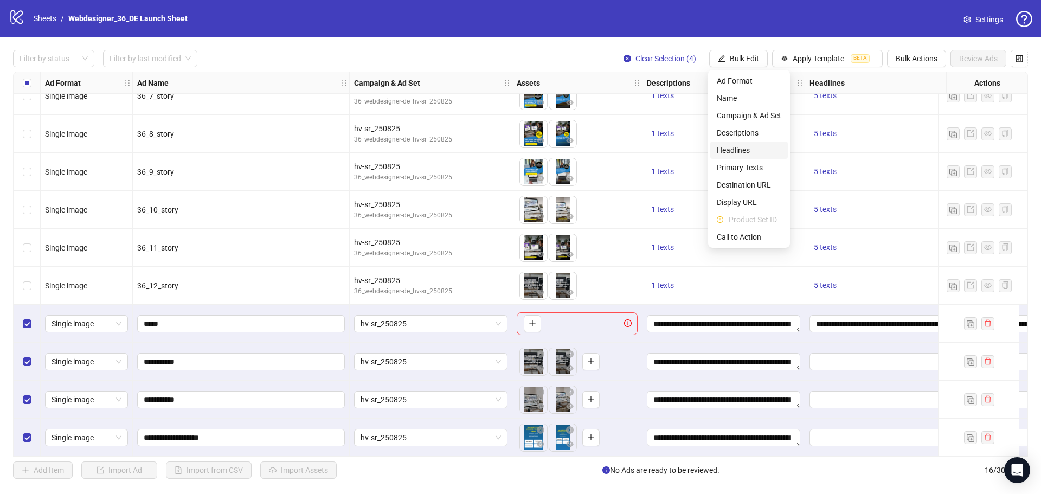
click at [757, 149] on span "Headlines" at bounding box center [749, 150] width 65 height 12
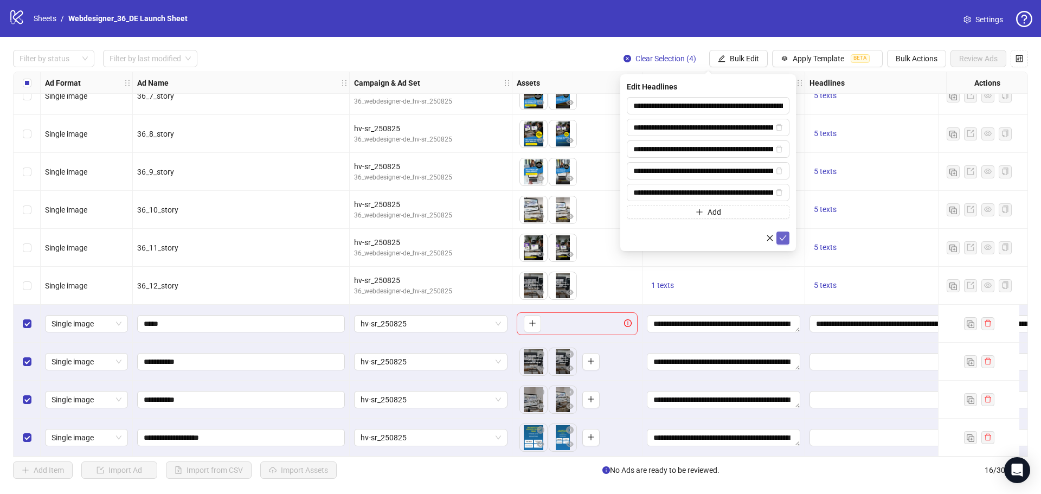
click at [787, 237] on button "submit" at bounding box center [782, 238] width 13 height 13
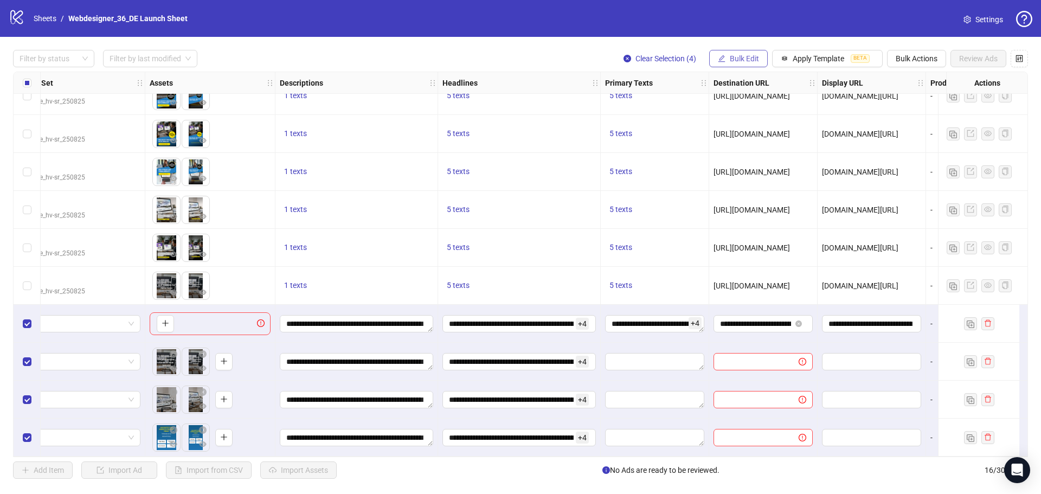
scroll to position [249, 368]
click at [733, 65] on button "Bulk Edit" at bounding box center [738, 58] width 59 height 17
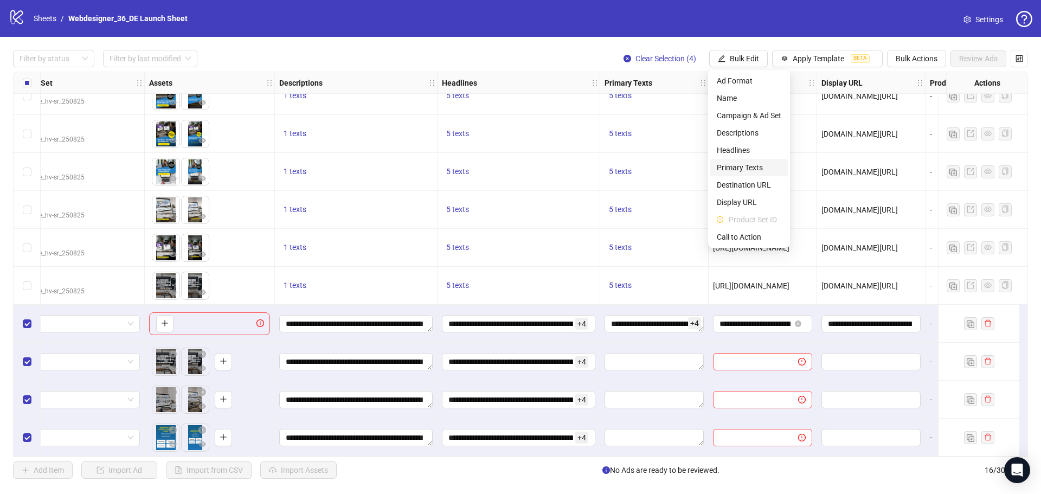
click at [747, 167] on span "Primary Texts" at bounding box center [749, 168] width 65 height 12
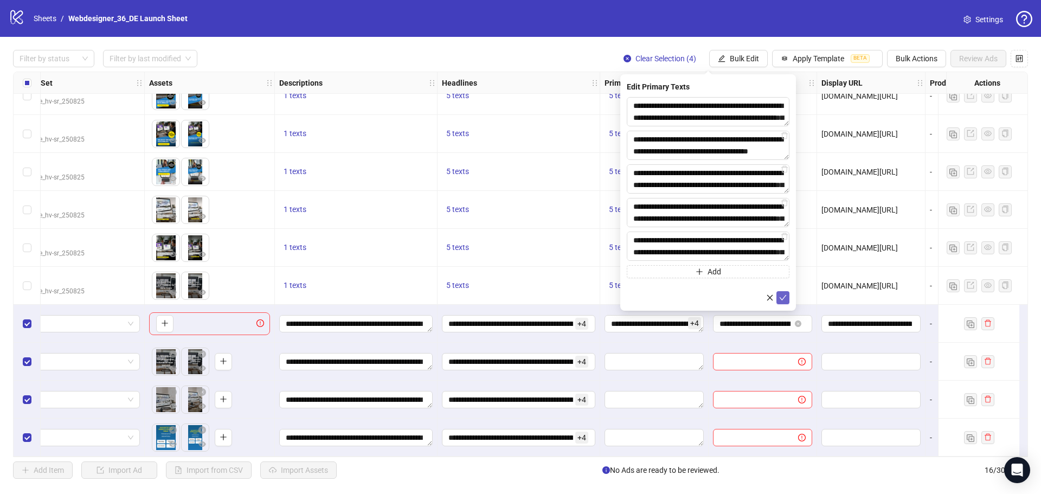
click at [784, 298] on icon "check" at bounding box center [783, 298] width 8 height 8
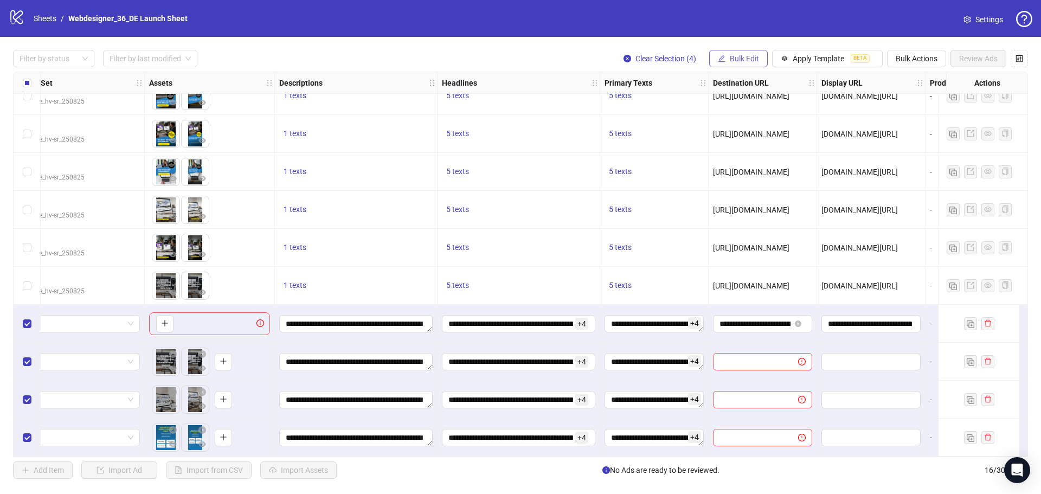
click at [752, 61] on span "Bulk Edit" at bounding box center [744, 58] width 29 height 9
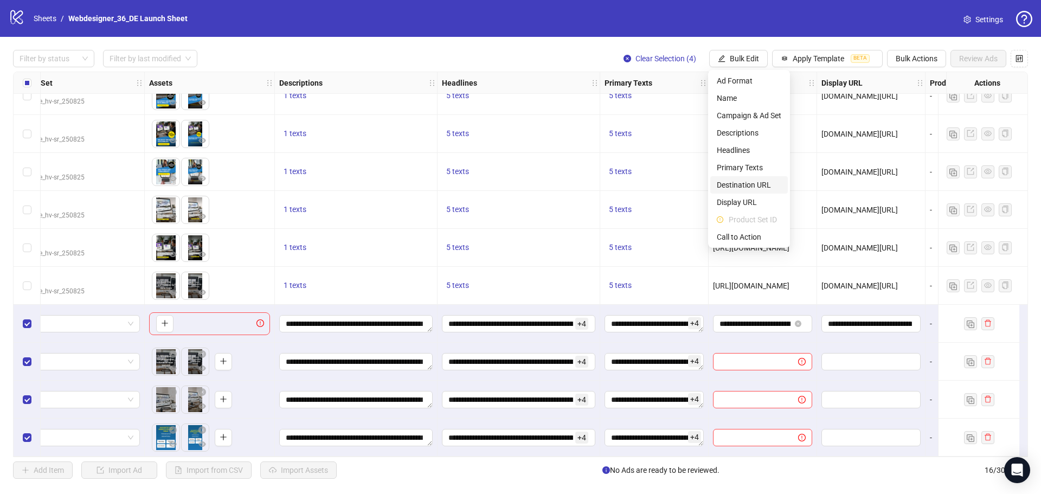
click at [774, 181] on span "Destination URL" at bounding box center [749, 185] width 65 height 12
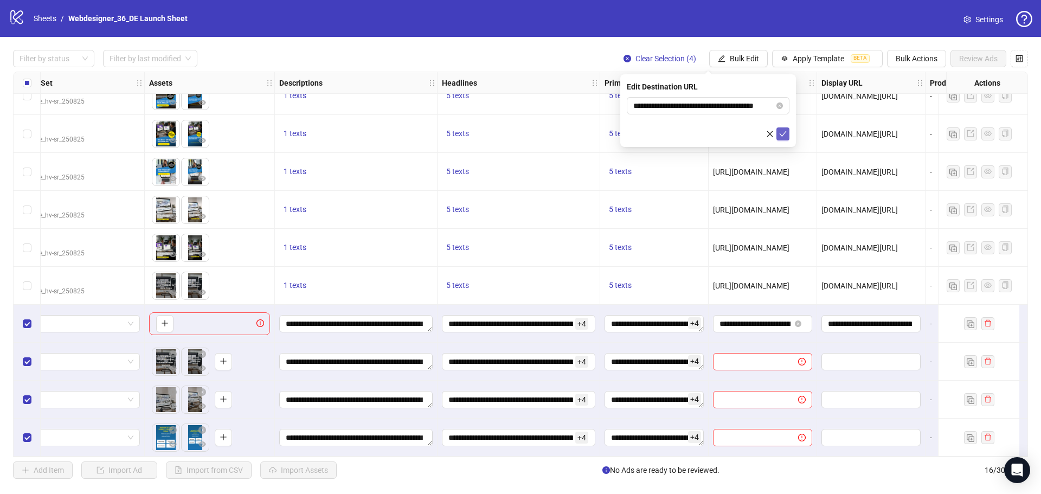
click at [786, 136] on icon "check" at bounding box center [783, 134] width 8 height 8
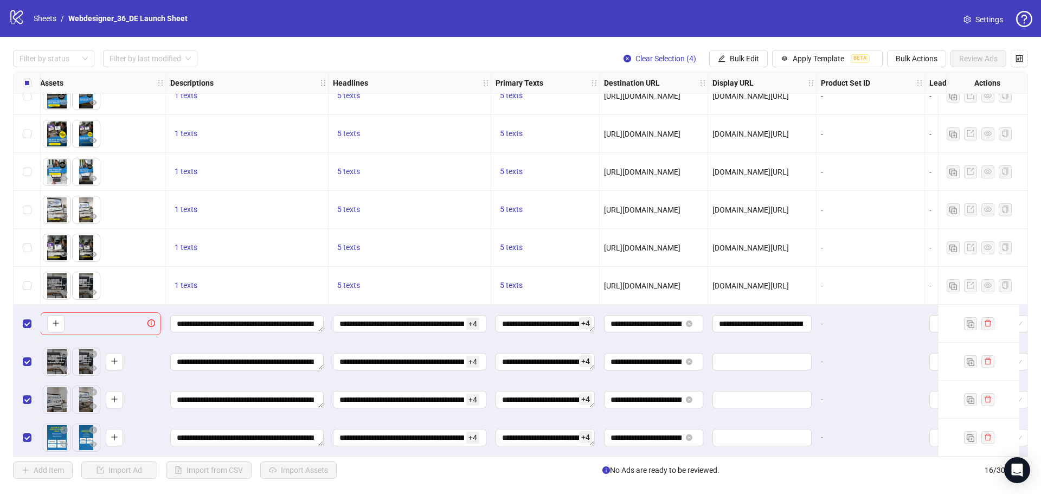
scroll to position [249, 477]
click at [750, 60] on span "Bulk Edit" at bounding box center [744, 58] width 29 height 9
click at [759, 205] on span "Display URL" at bounding box center [749, 202] width 65 height 12
click at [784, 133] on icon "check" at bounding box center [783, 133] width 7 height 5
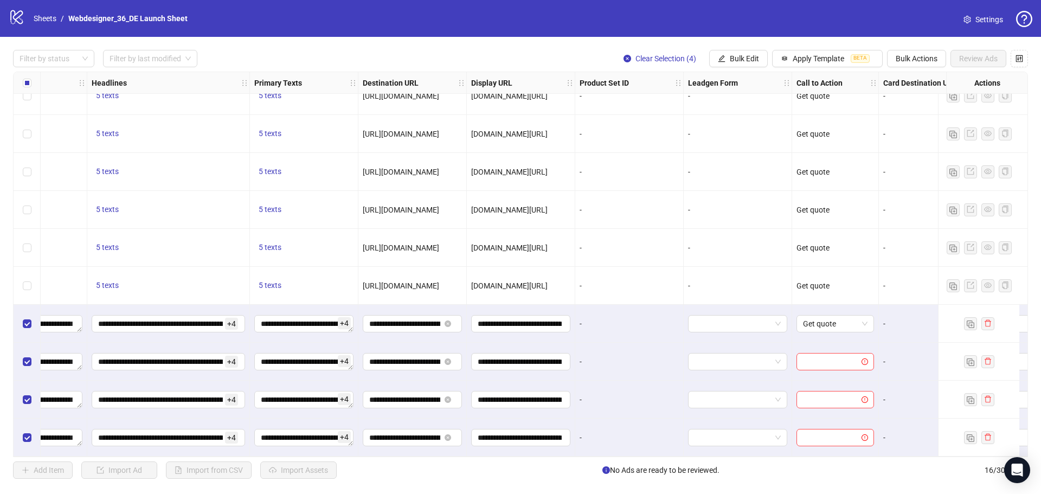
scroll to position [249, 718]
click at [761, 52] on button "Bulk Edit" at bounding box center [738, 58] width 59 height 17
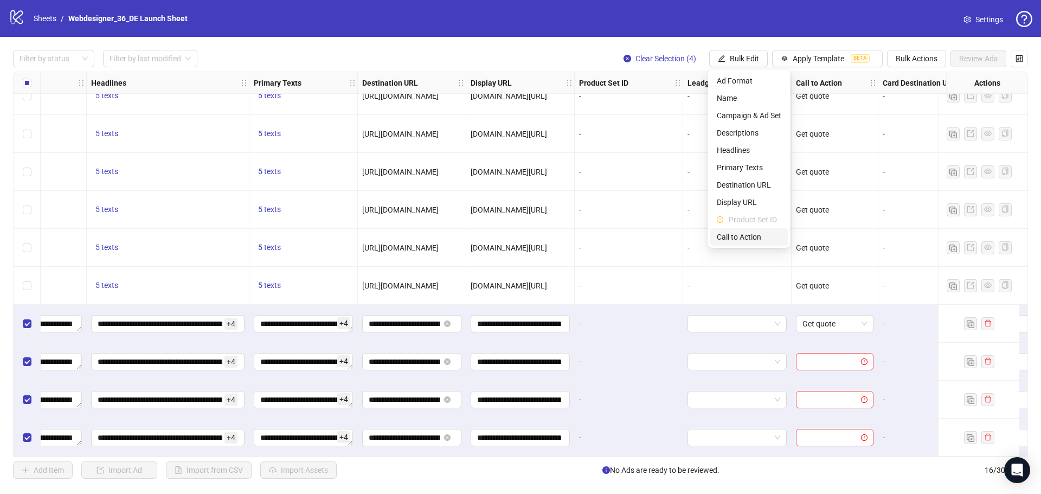
click at [771, 236] on span "Call to Action" at bounding box center [749, 237] width 65 height 12
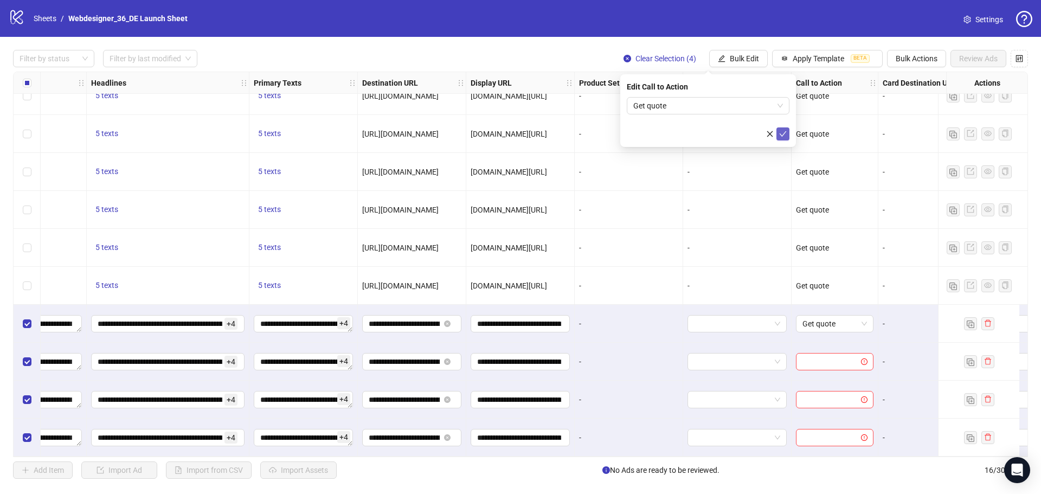
click at [783, 132] on icon "check" at bounding box center [783, 134] width 8 height 8
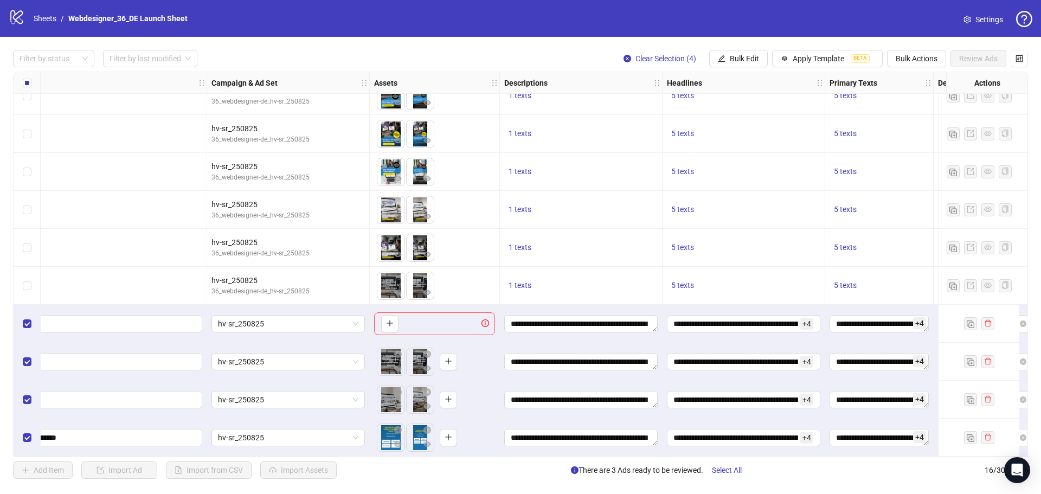
scroll to position [249, 0]
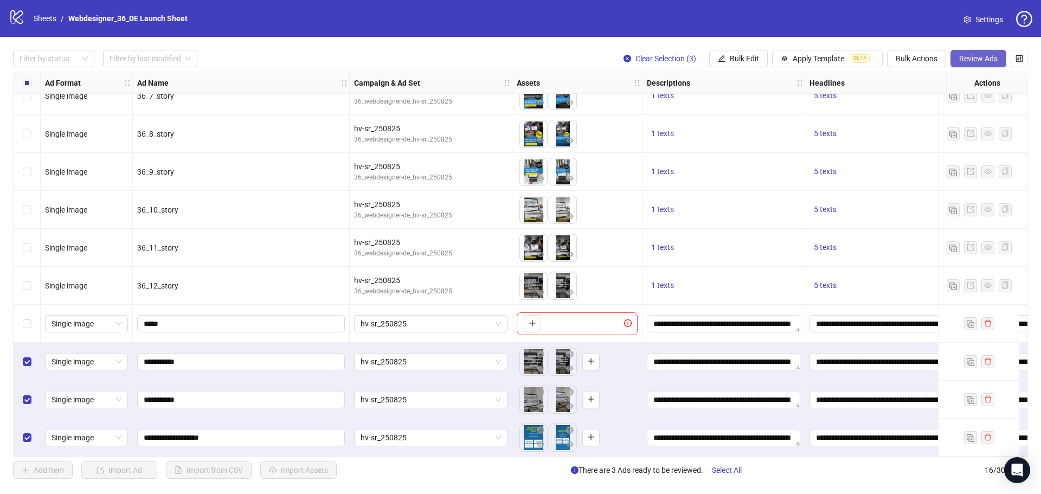
click at [962, 62] on span "Review Ads" at bounding box center [978, 58] width 38 height 9
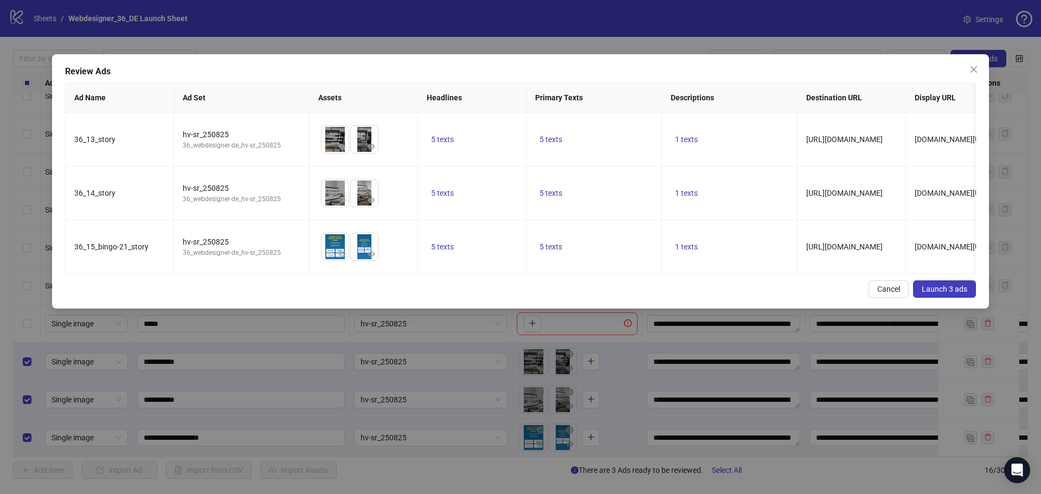
click at [942, 293] on span "Launch 3 ads" at bounding box center [945, 289] width 46 height 9
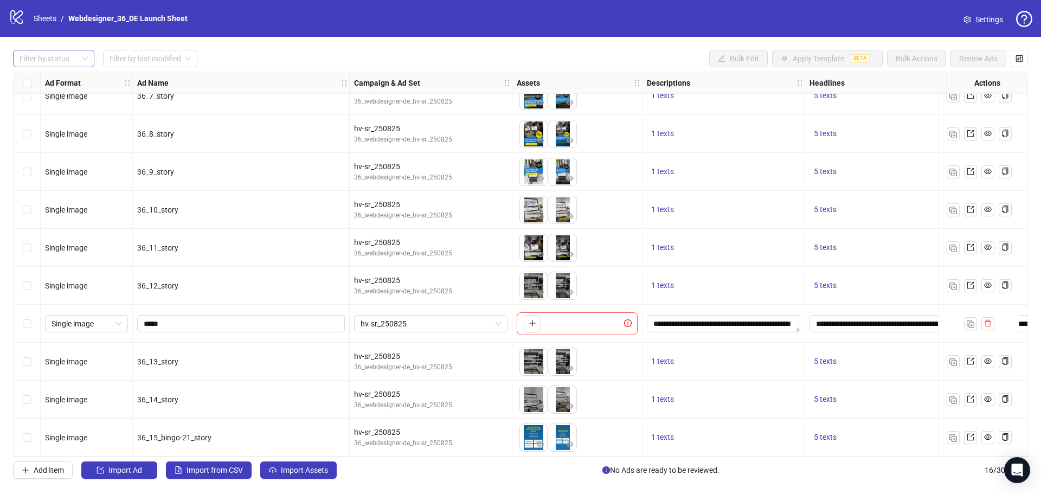
click at [69, 66] on div at bounding box center [48, 58] width 66 height 15
click at [64, 80] on div "Draft" at bounding box center [54, 81] width 64 height 12
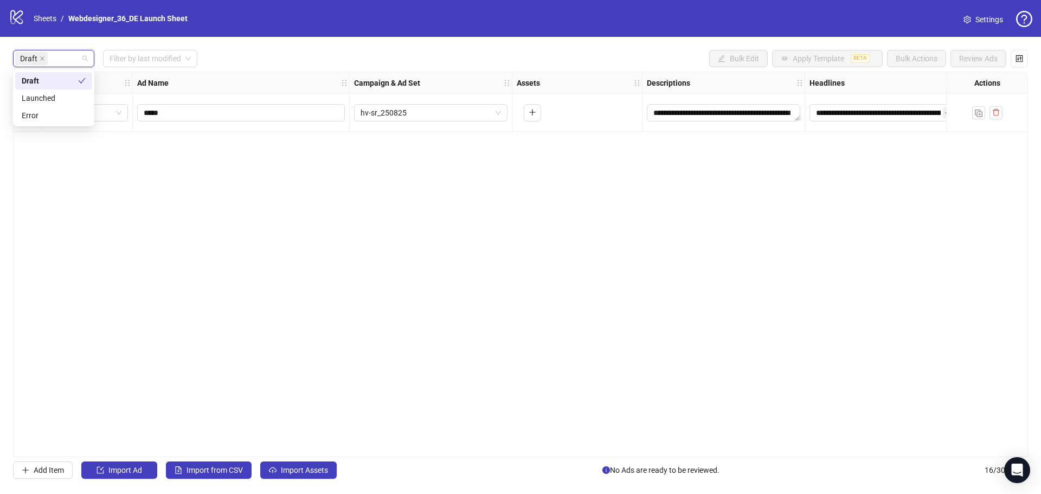
scroll to position [0, 0]
click at [63, 80] on div "Draft" at bounding box center [50, 81] width 56 height 12
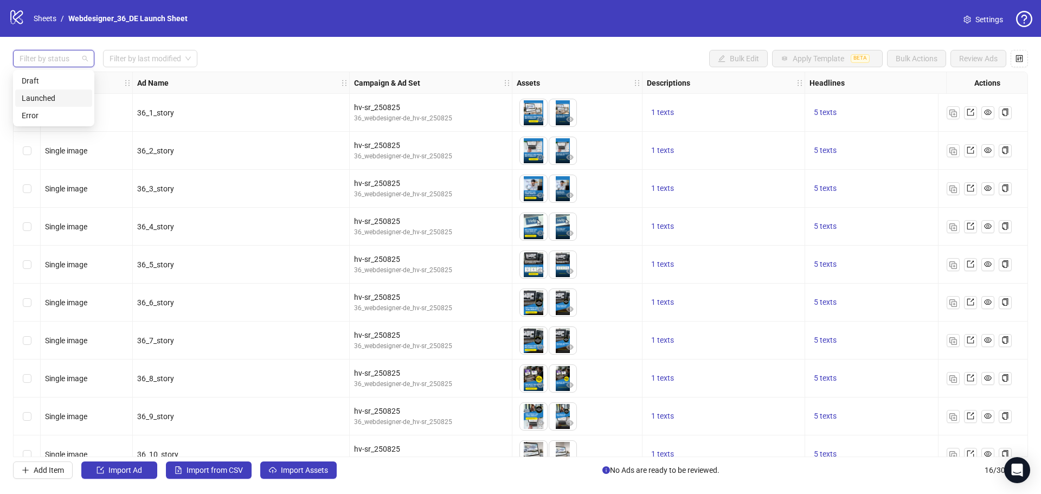
click at [60, 102] on div "Launched" at bounding box center [54, 98] width 64 height 12
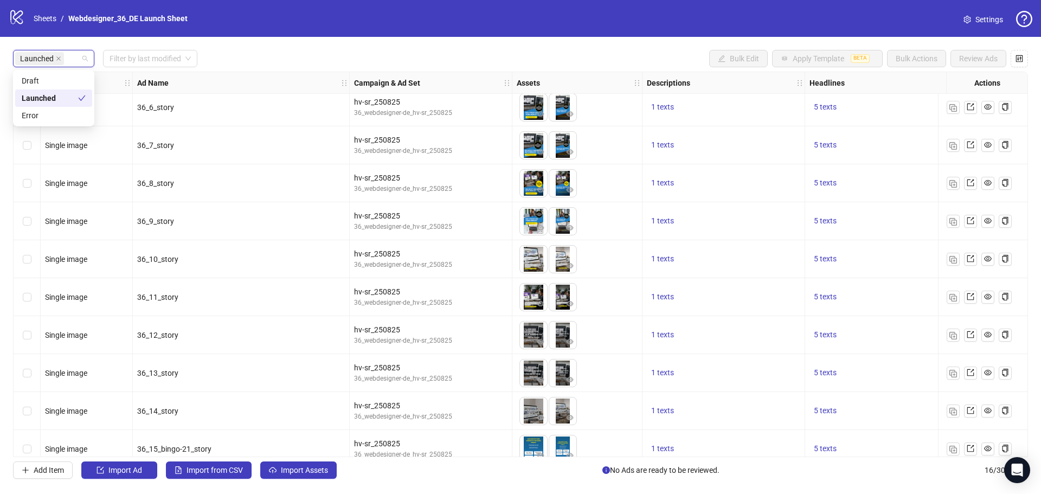
scroll to position [211, 0]
